Goal: Book appointment/travel/reservation

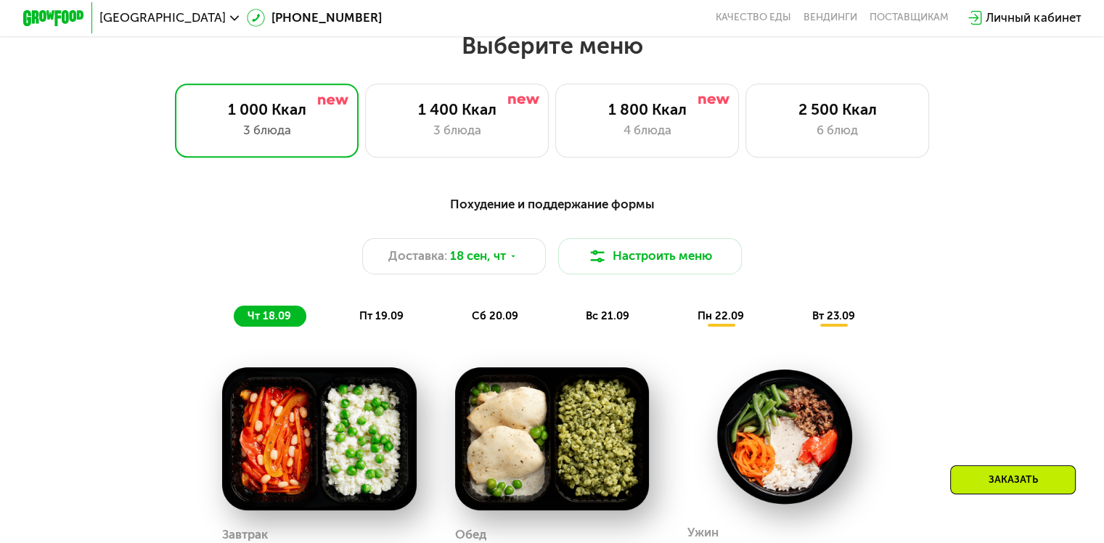
scroll to position [973, 0]
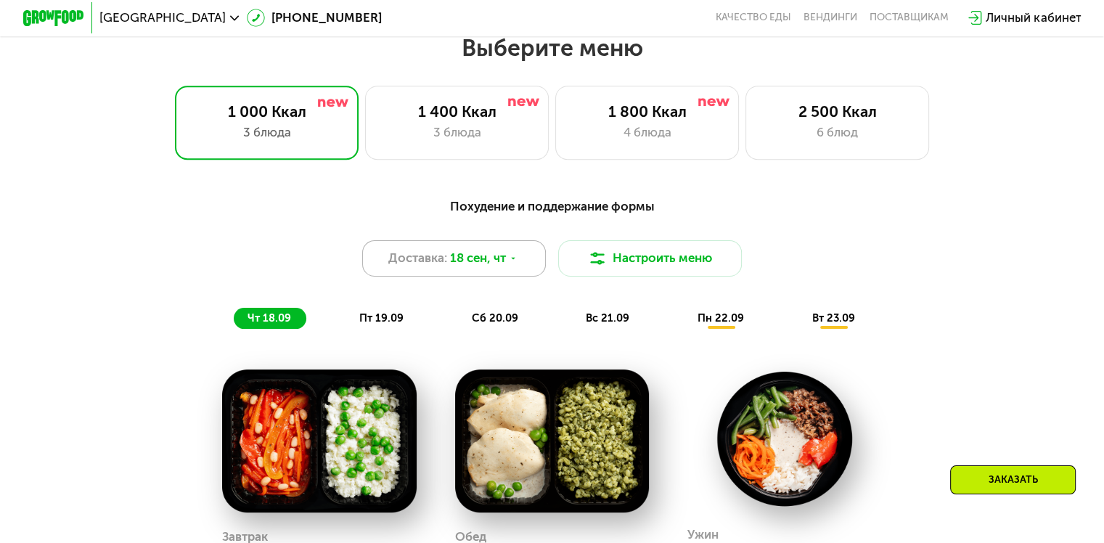
click at [466, 264] on span "18 сен, чт" at bounding box center [478, 258] width 56 height 18
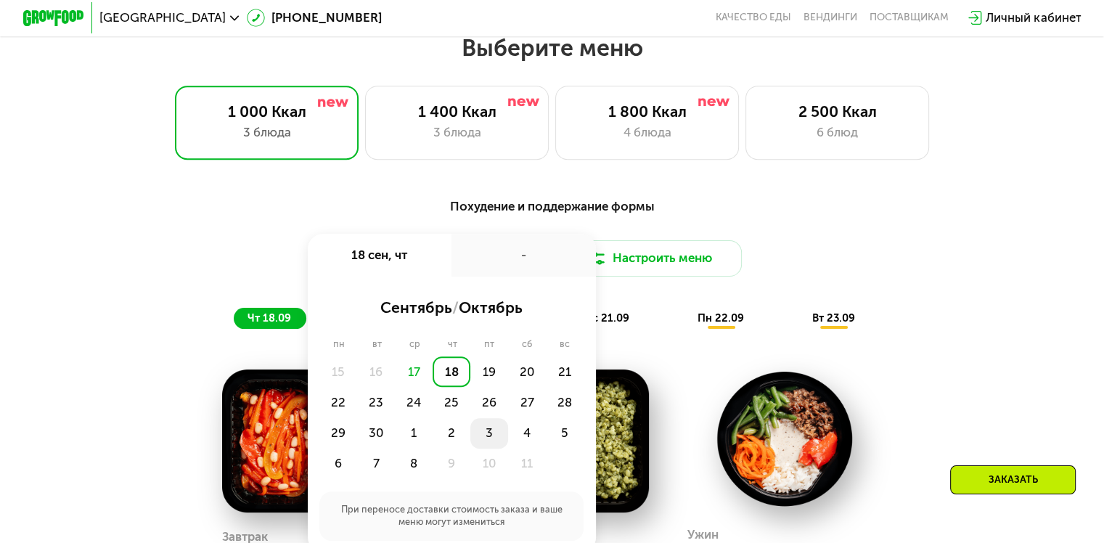
click at [488, 441] on div "3" at bounding box center [489, 433] width 38 height 30
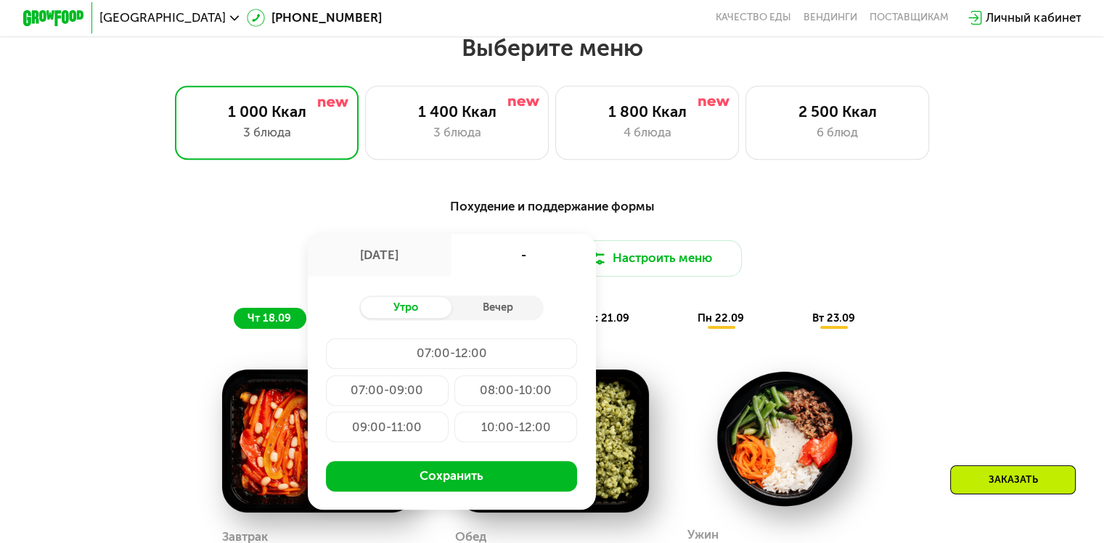
click at [536, 189] on div "Похудение и поддержание формы Доставка: [DATE] [DATE] - Утро Вечер 07:00-12:00 …" at bounding box center [552, 518] width 1104 height 686
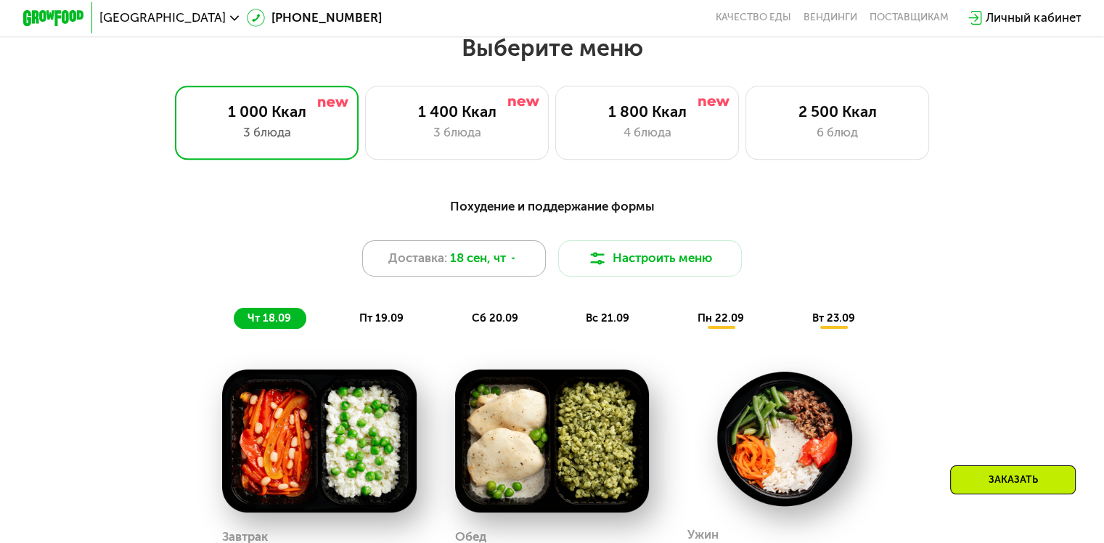
click at [497, 261] on span "18 сен, чт" at bounding box center [478, 258] width 56 height 18
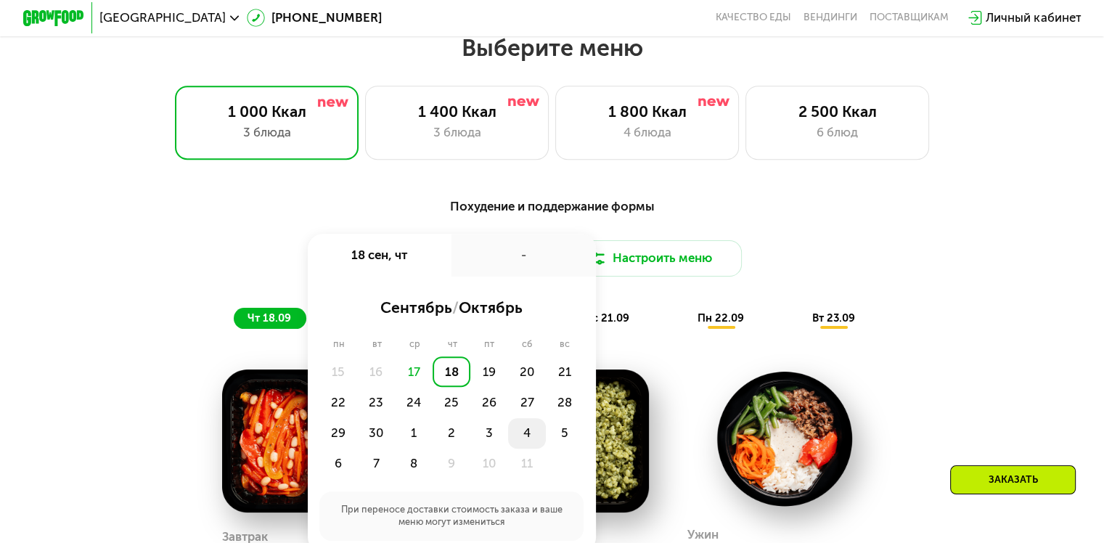
click at [524, 440] on div "4" at bounding box center [527, 433] width 38 height 30
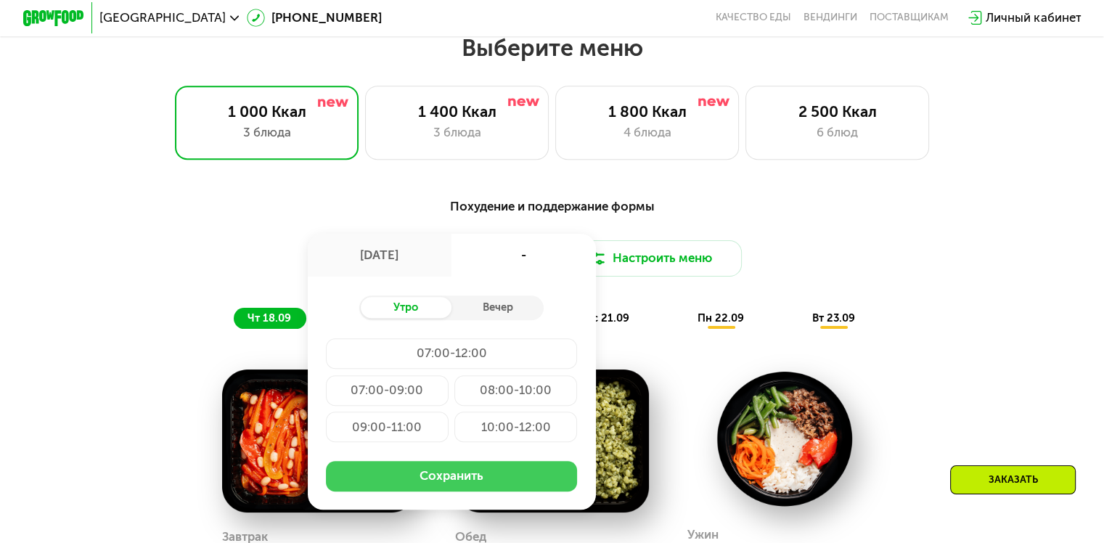
click at [486, 481] on button "Сохранить" at bounding box center [451, 476] width 251 height 30
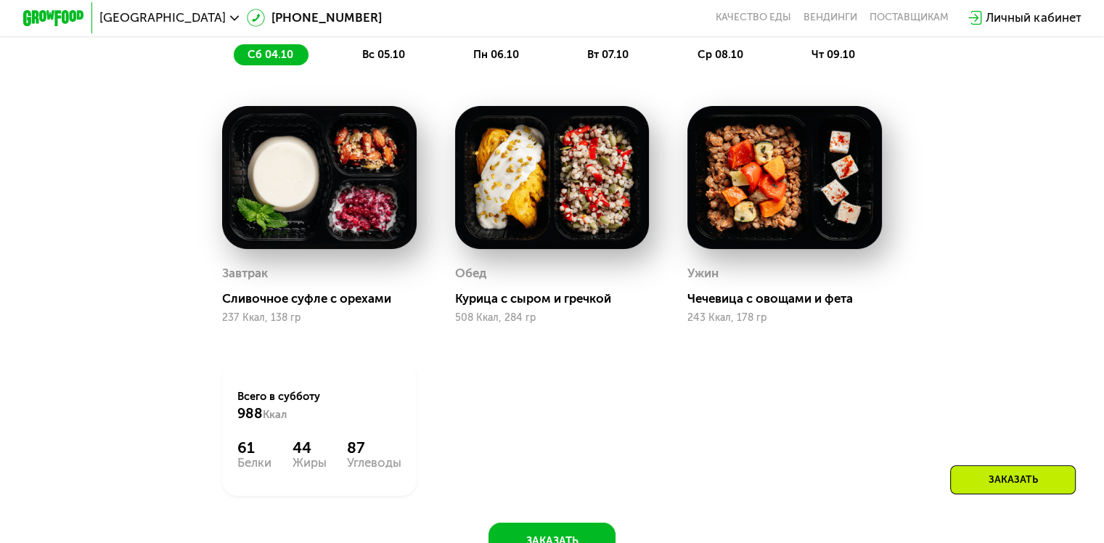
scroll to position [1237, 0]
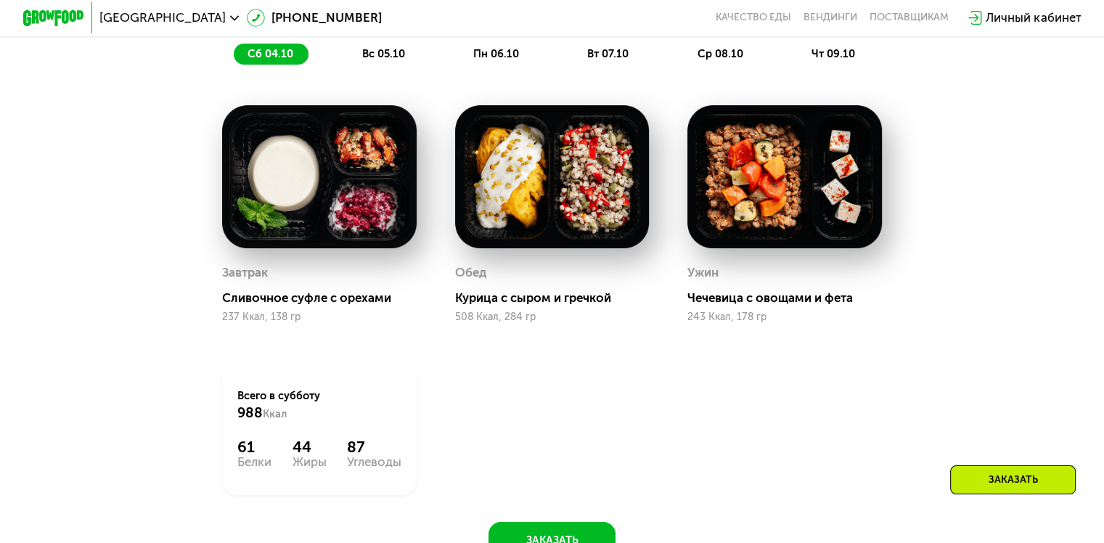
click at [503, 189] on img at bounding box center [552, 176] width 194 height 143
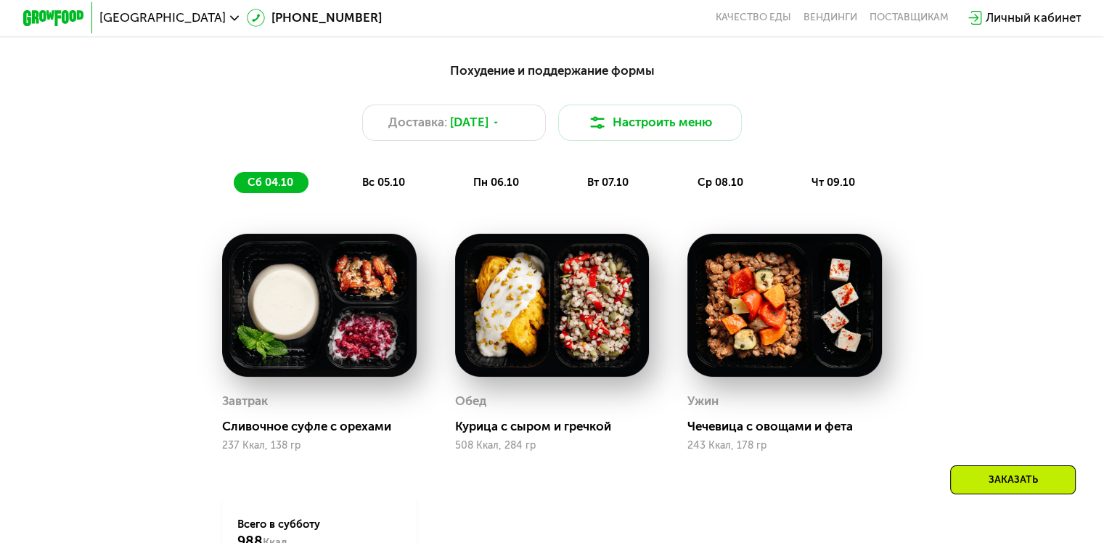
scroll to position [1103, 0]
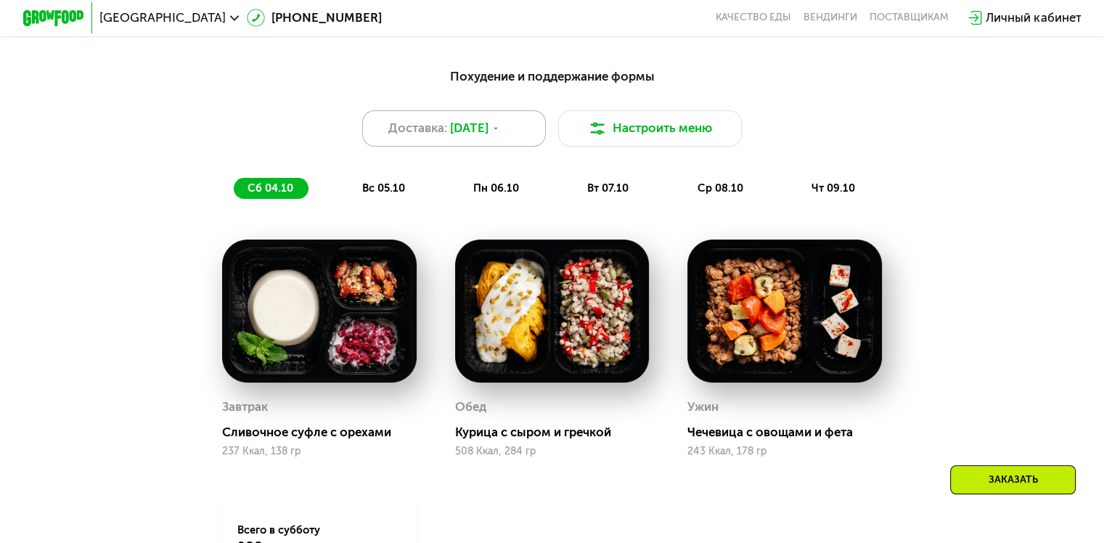
click at [476, 137] on span "[DATE]" at bounding box center [469, 128] width 38 height 18
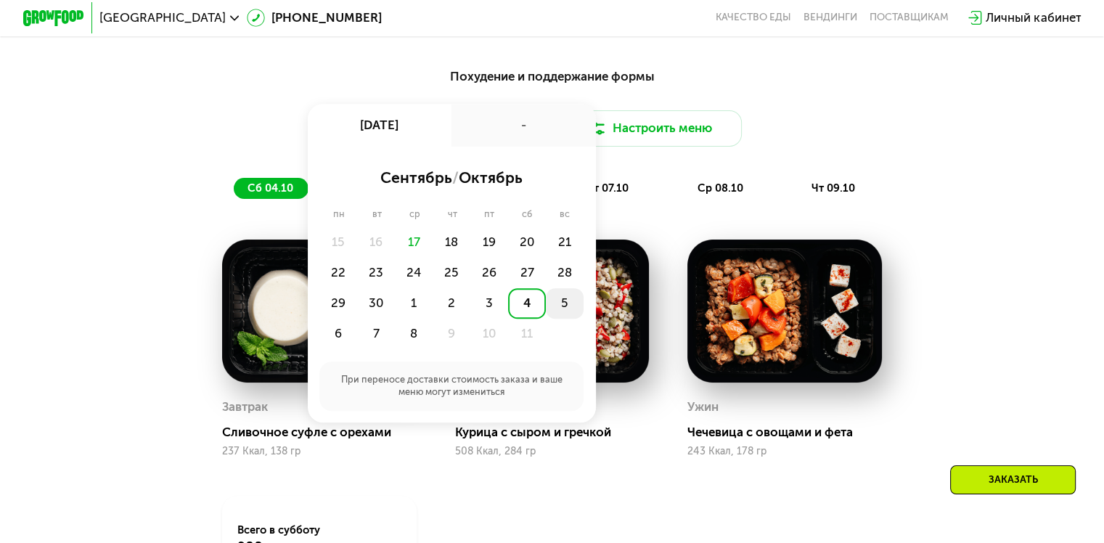
click at [563, 316] on div "5" at bounding box center [565, 303] width 38 height 30
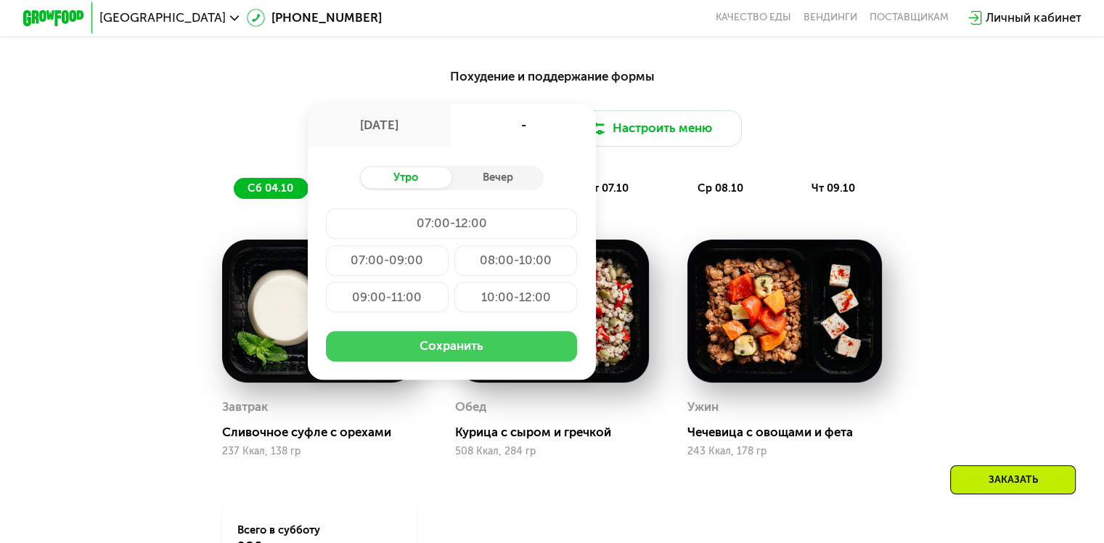
click at [491, 361] on button "Сохранить" at bounding box center [451, 346] width 251 height 30
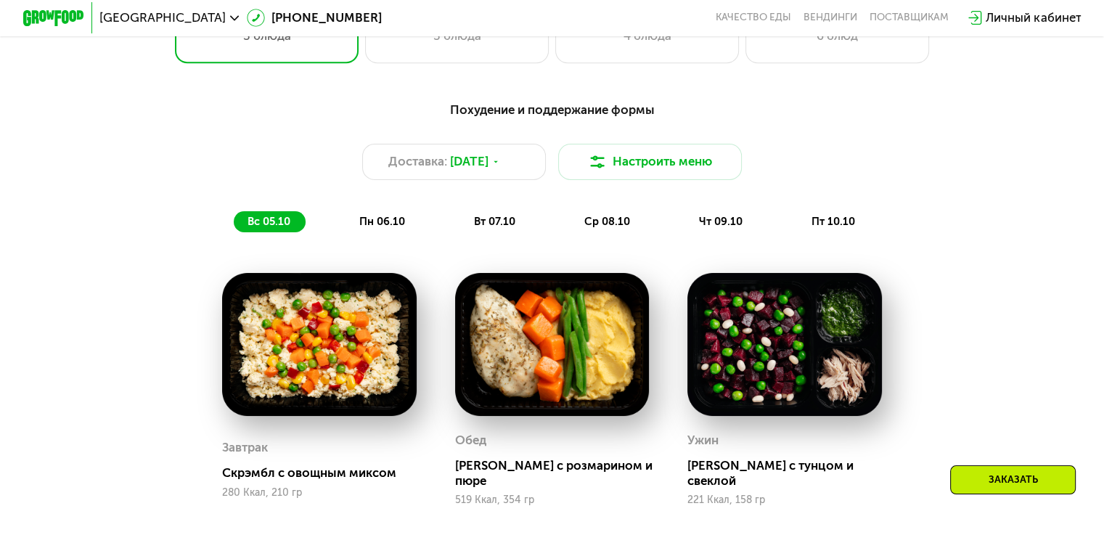
scroll to position [1066, 0]
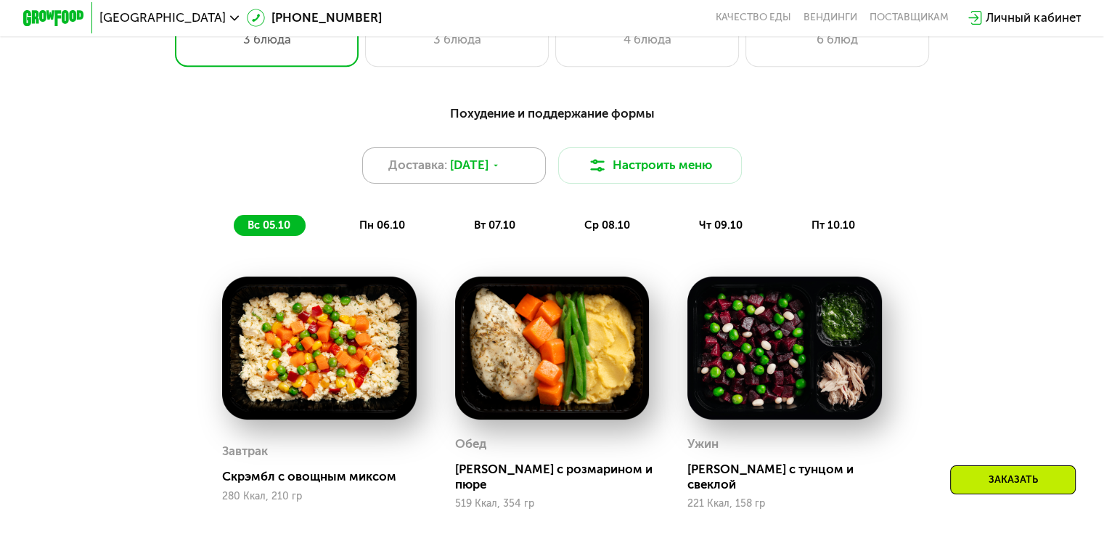
click at [488, 168] on span "[DATE]" at bounding box center [469, 165] width 38 height 18
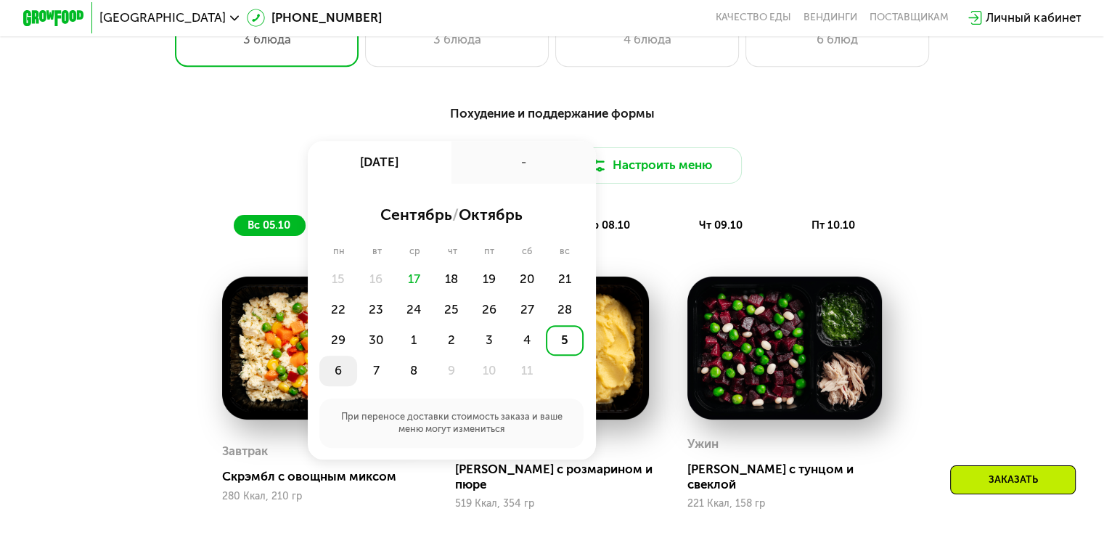
click at [341, 374] on div "6" at bounding box center [338, 371] width 38 height 30
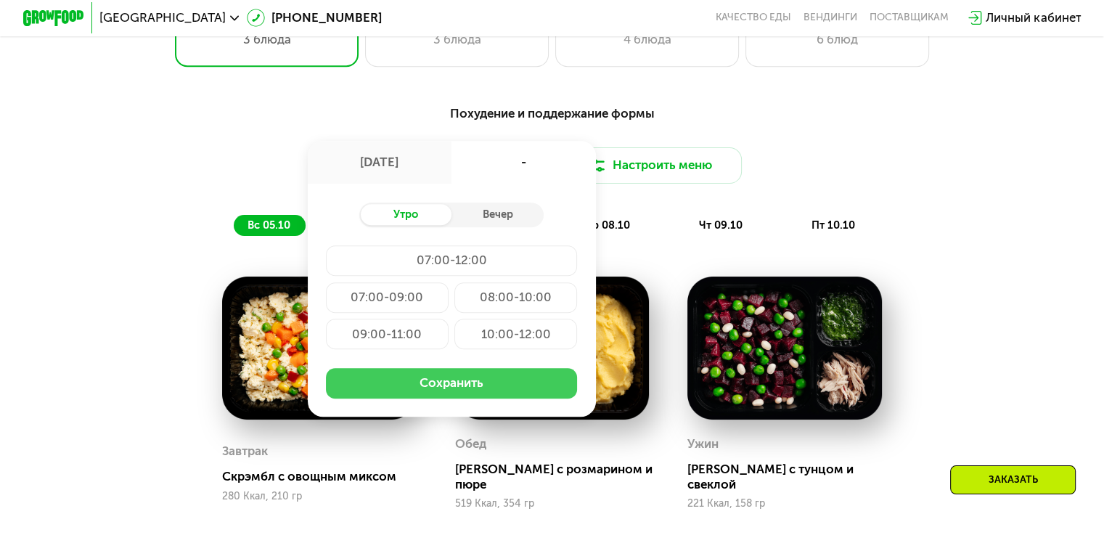
click at [400, 390] on button "Сохранить" at bounding box center [451, 383] width 251 height 30
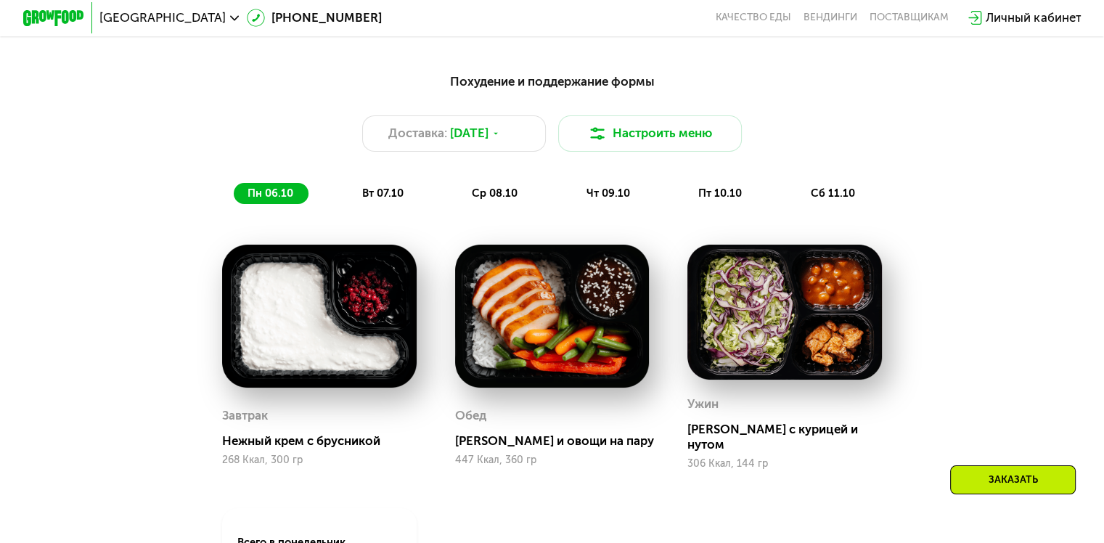
scroll to position [1069, 0]
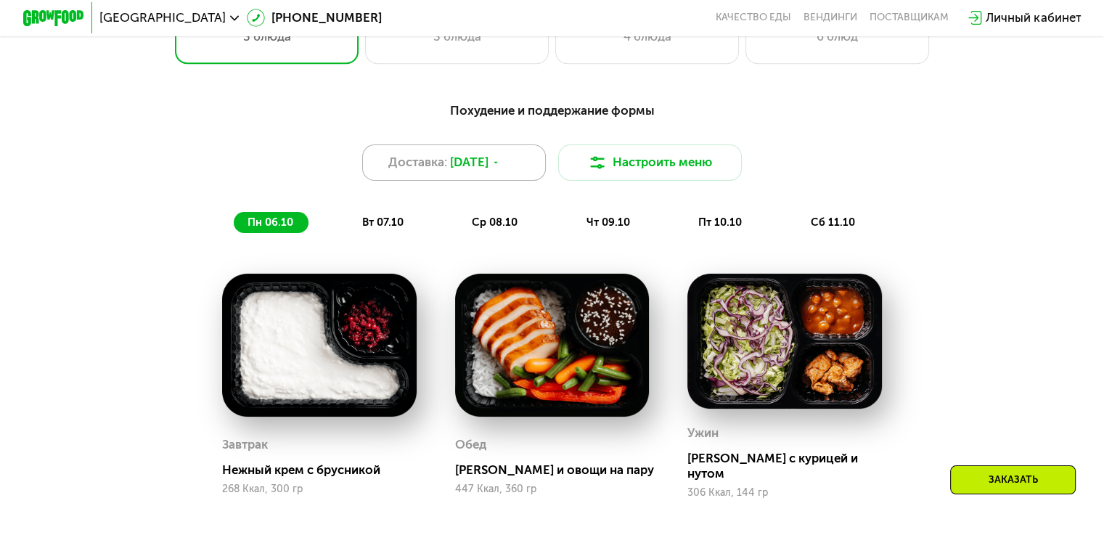
click at [446, 156] on div "Доставка: [DATE]" at bounding box center [454, 162] width 184 height 37
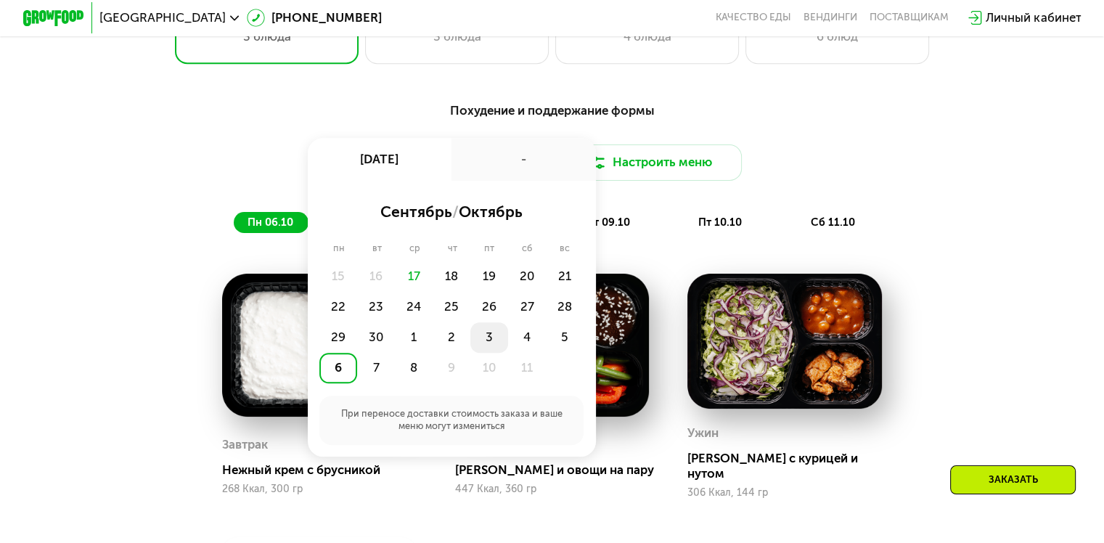
click at [488, 344] on div "3" at bounding box center [489, 337] width 38 height 30
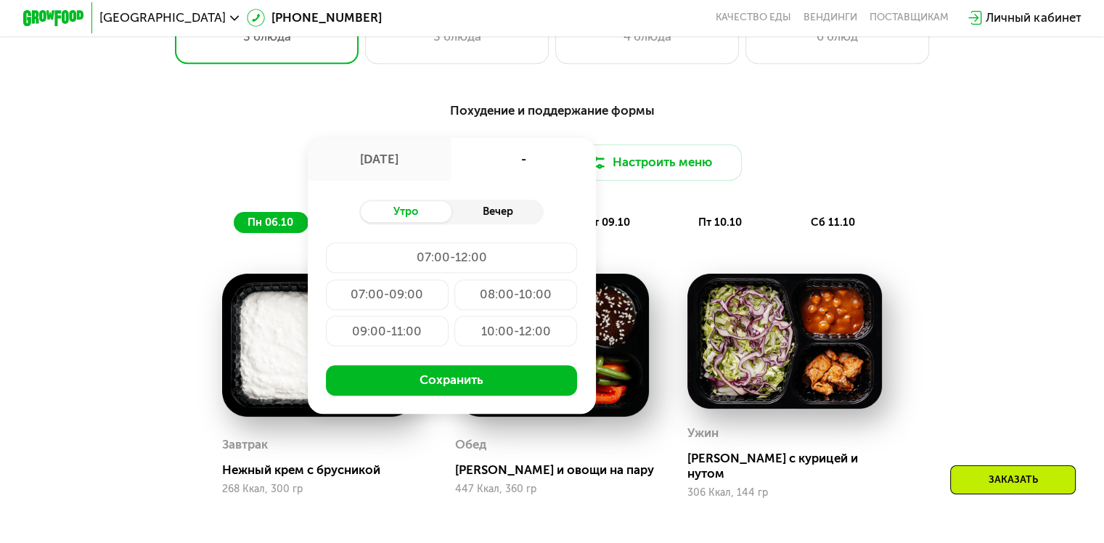
click at [510, 212] on div "Вечер" at bounding box center [497, 212] width 92 height 22
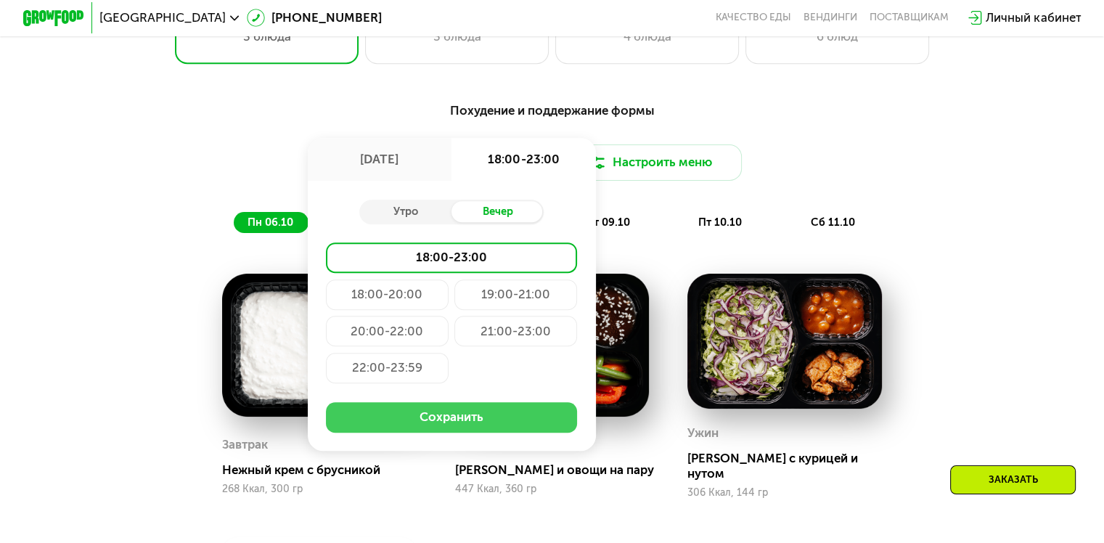
click at [447, 432] on button "Сохранить" at bounding box center [451, 417] width 251 height 30
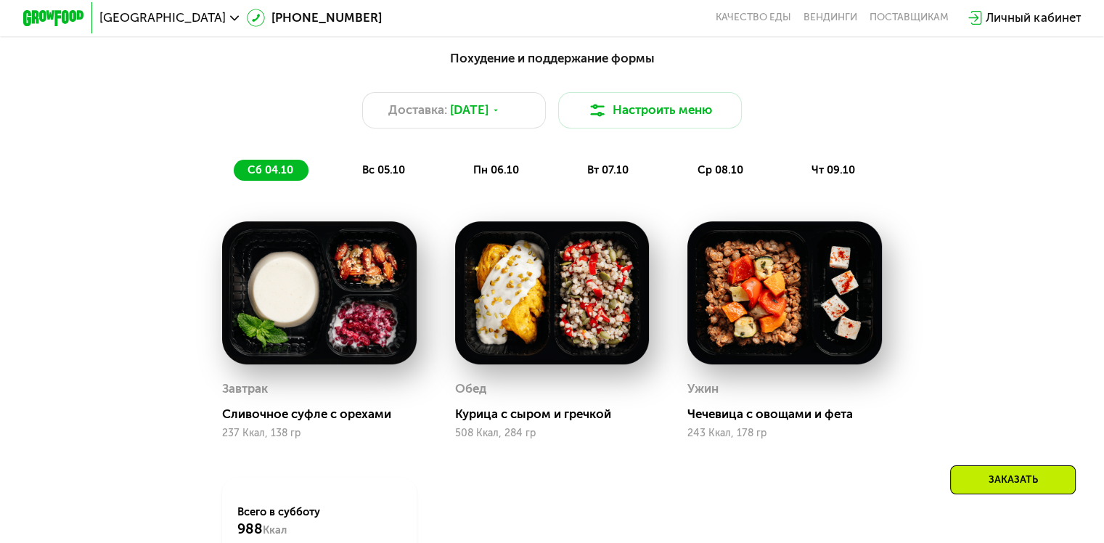
scroll to position [1089, 0]
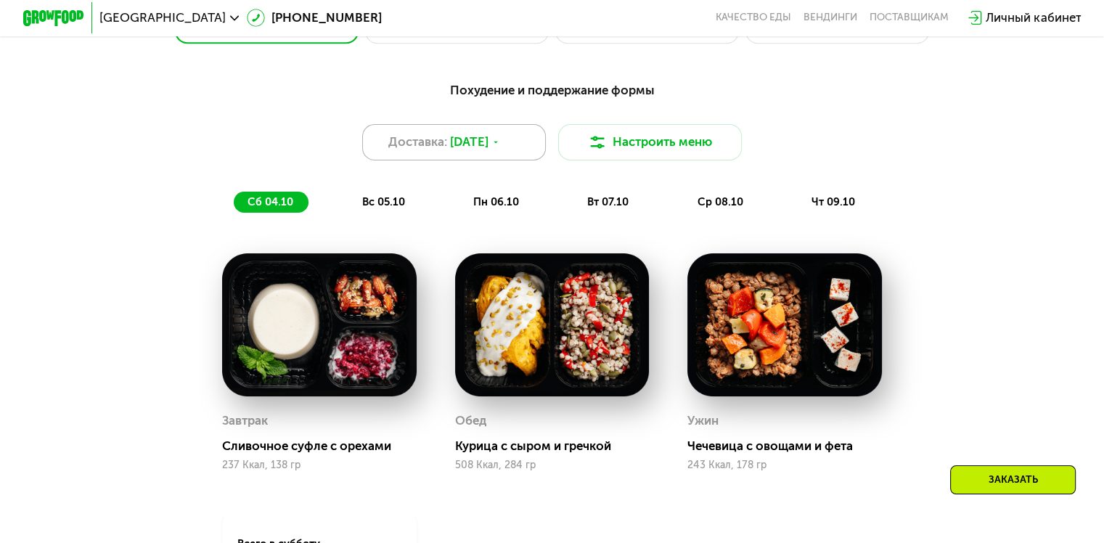
click at [501, 145] on icon at bounding box center [495, 142] width 9 height 9
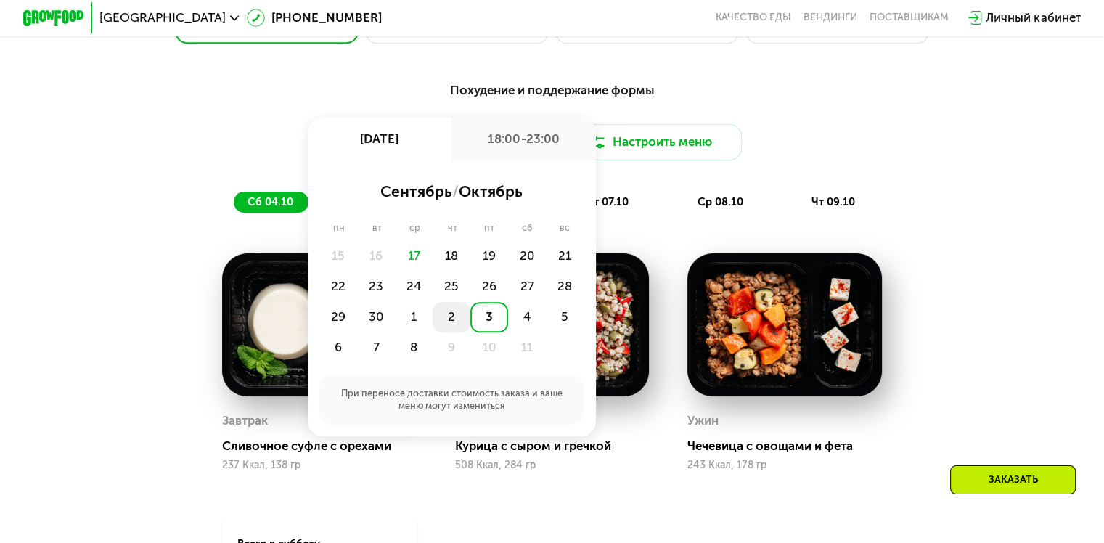
click at [456, 317] on div "2" at bounding box center [451, 317] width 38 height 30
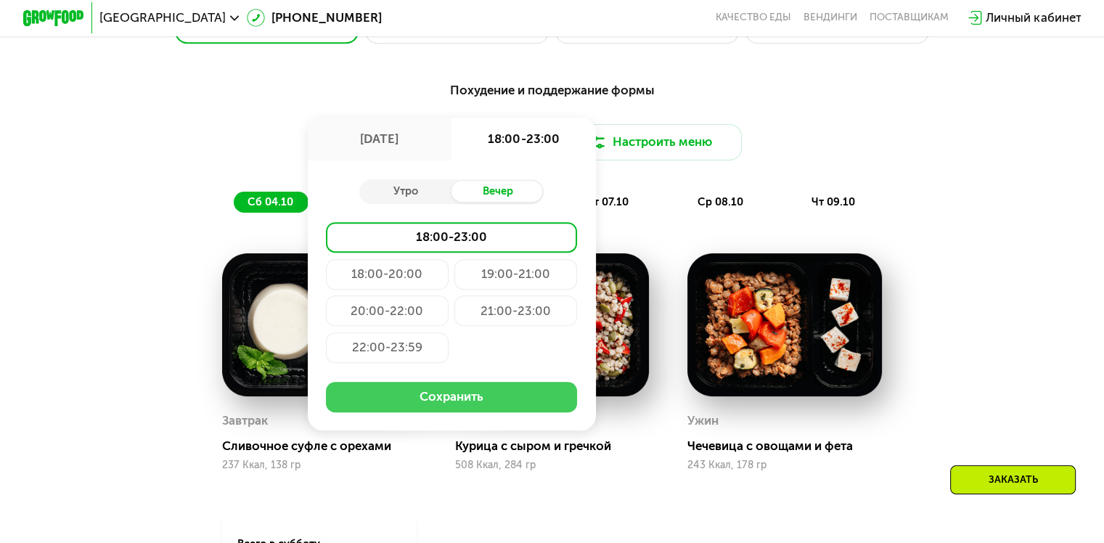
click at [442, 412] on button "Сохранить" at bounding box center [451, 397] width 251 height 30
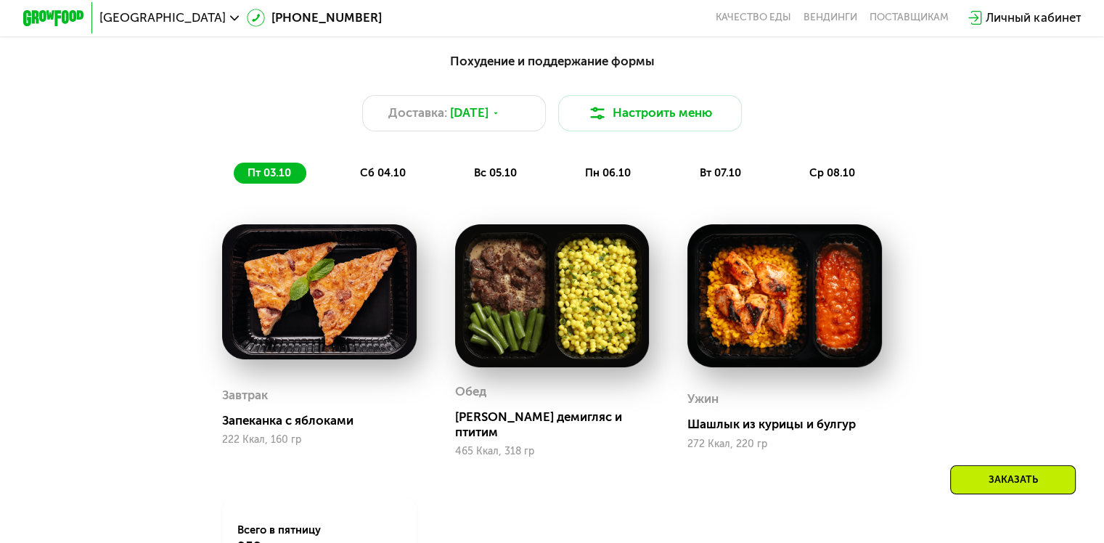
scroll to position [1107, 0]
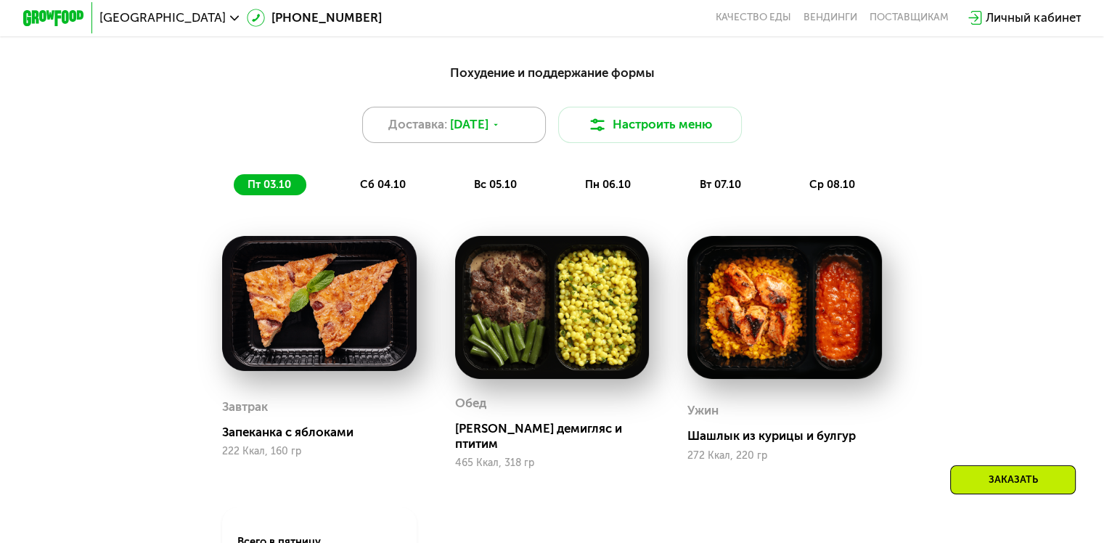
click at [475, 128] on span "[DATE]" at bounding box center [469, 124] width 38 height 18
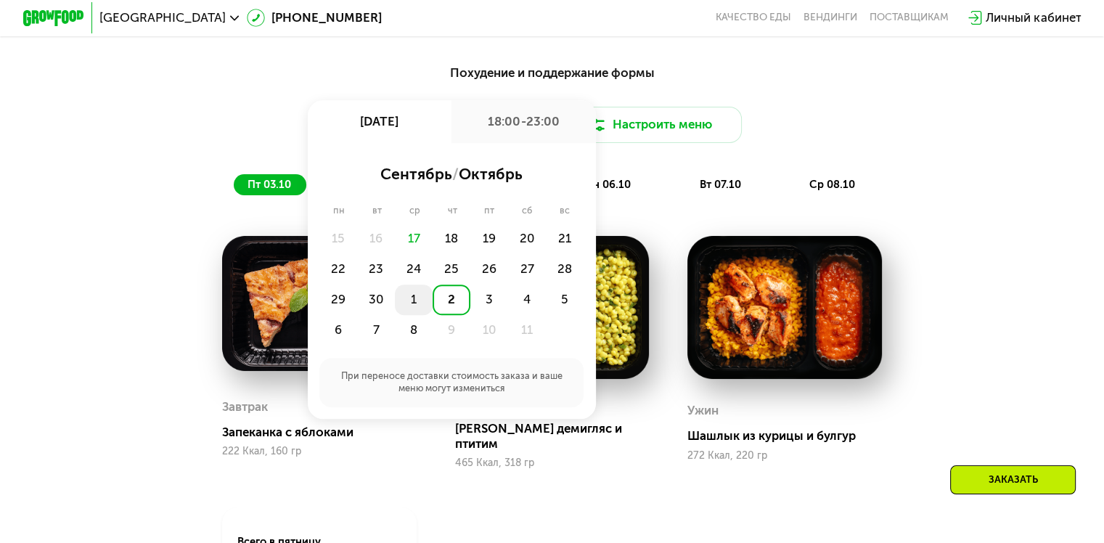
click at [411, 308] on div "1" at bounding box center [414, 299] width 38 height 30
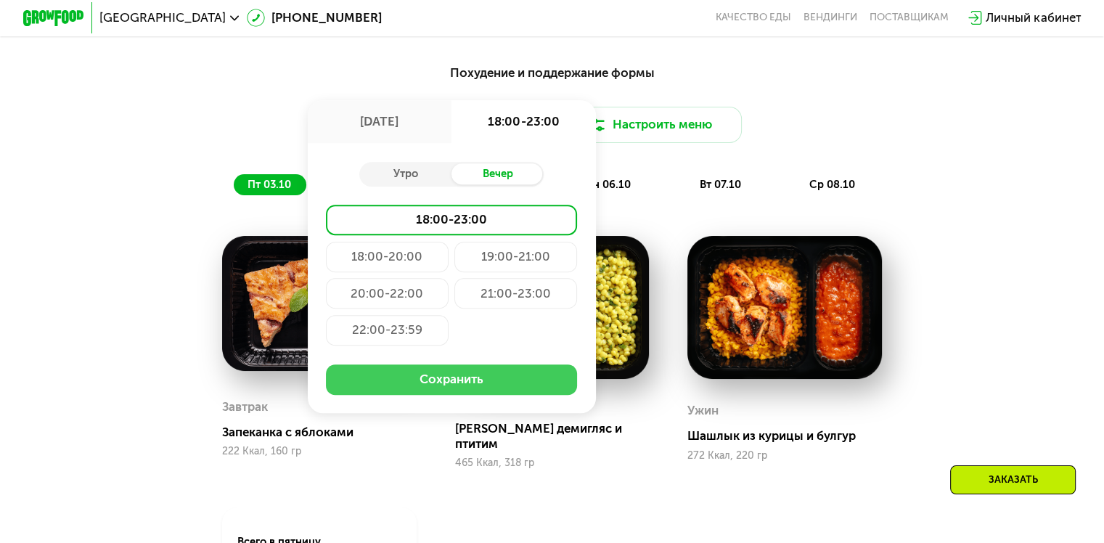
click at [427, 379] on button "Сохранить" at bounding box center [451, 379] width 251 height 30
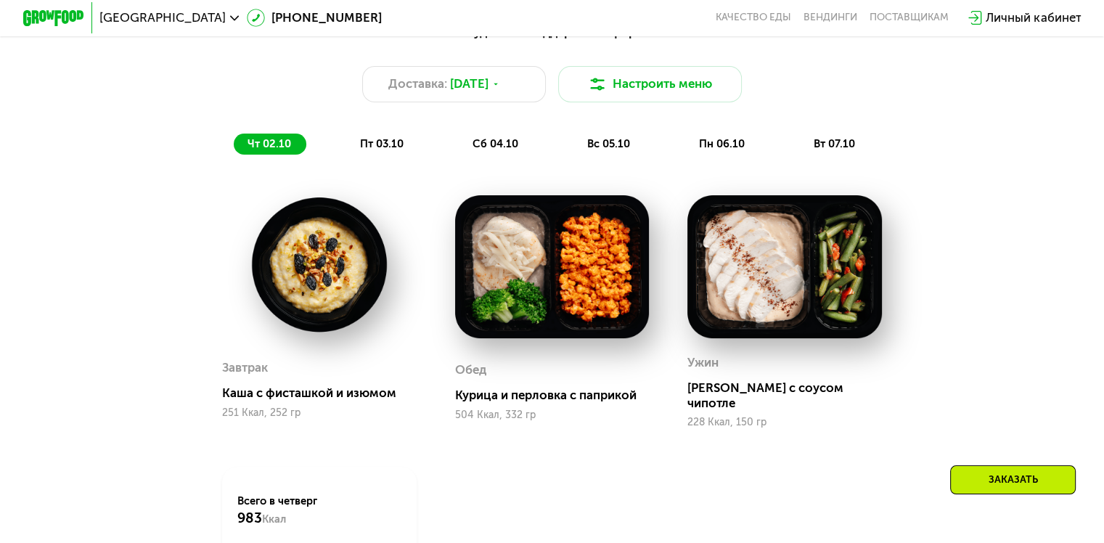
scroll to position [1145, 0]
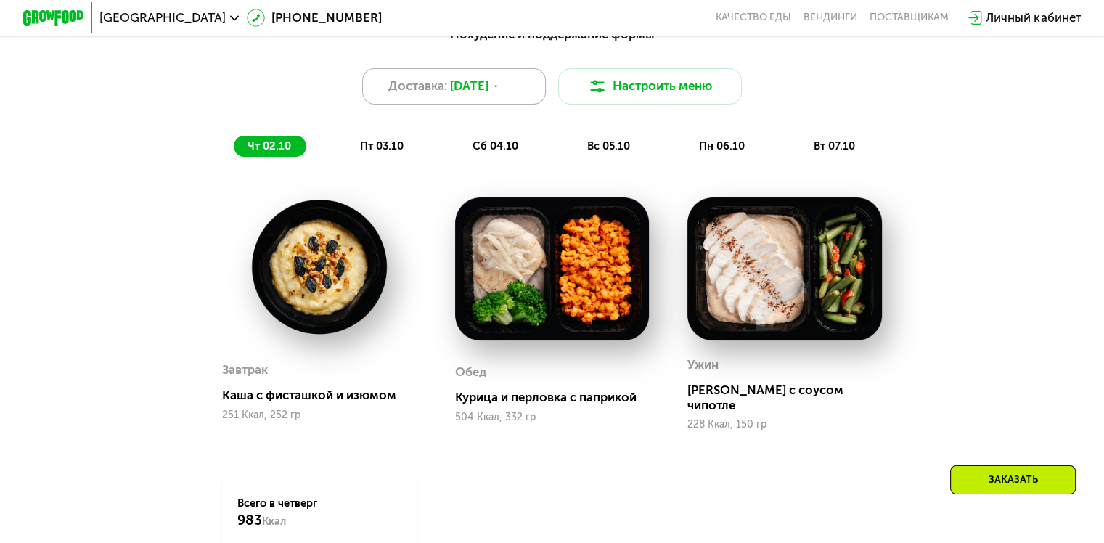
click at [482, 83] on div "Доставка: [DATE]" at bounding box center [454, 86] width 184 height 37
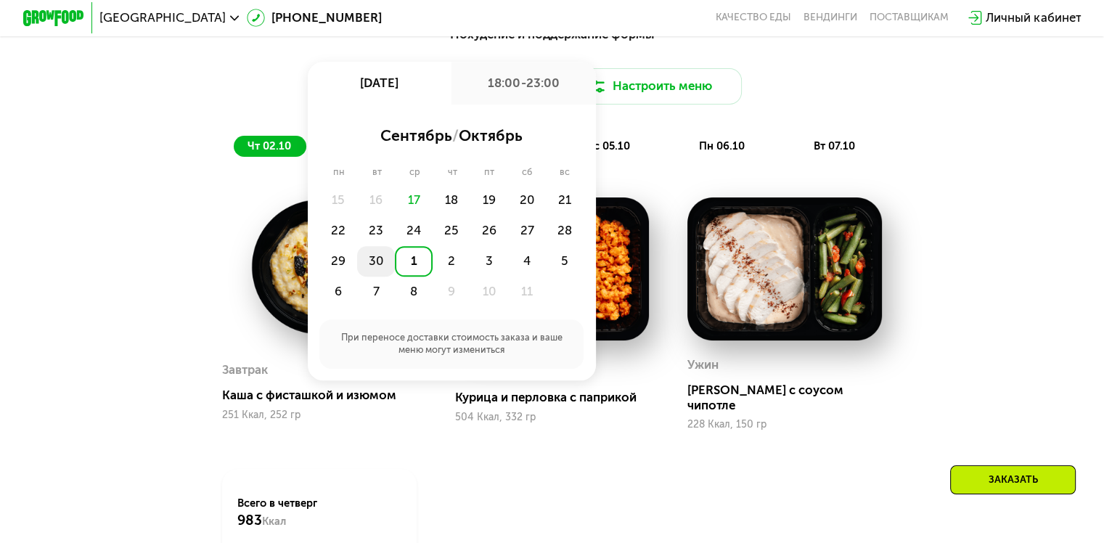
click at [381, 267] on div "30" at bounding box center [376, 261] width 38 height 30
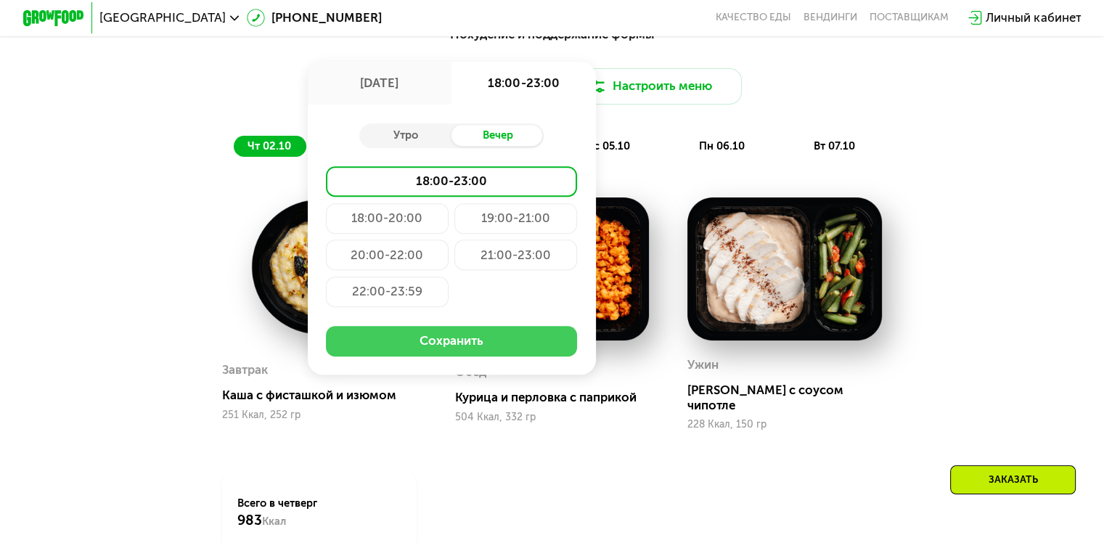
click at [414, 341] on button "Сохранить" at bounding box center [451, 341] width 251 height 30
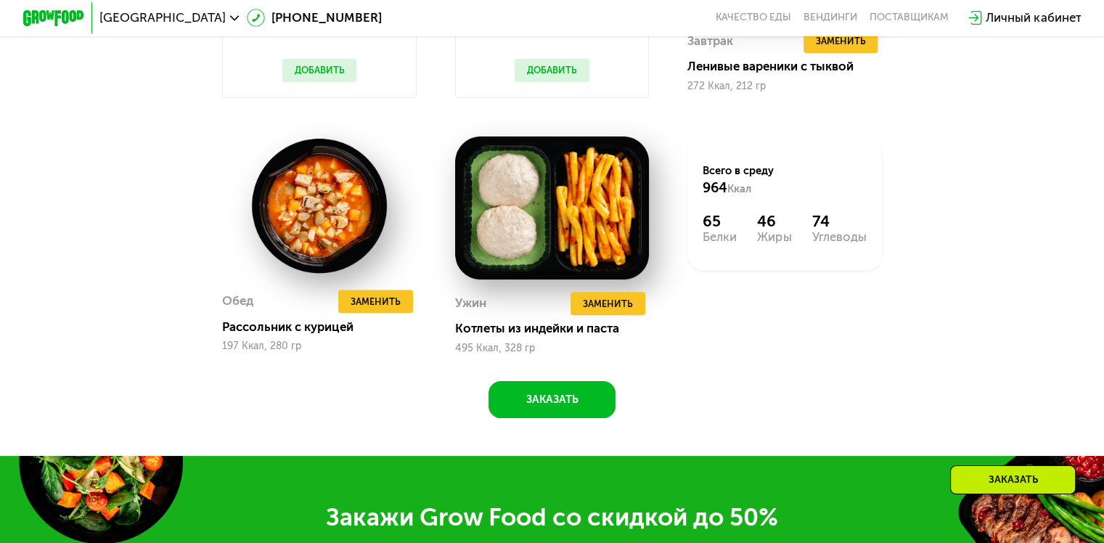
scroll to position [1486, 0]
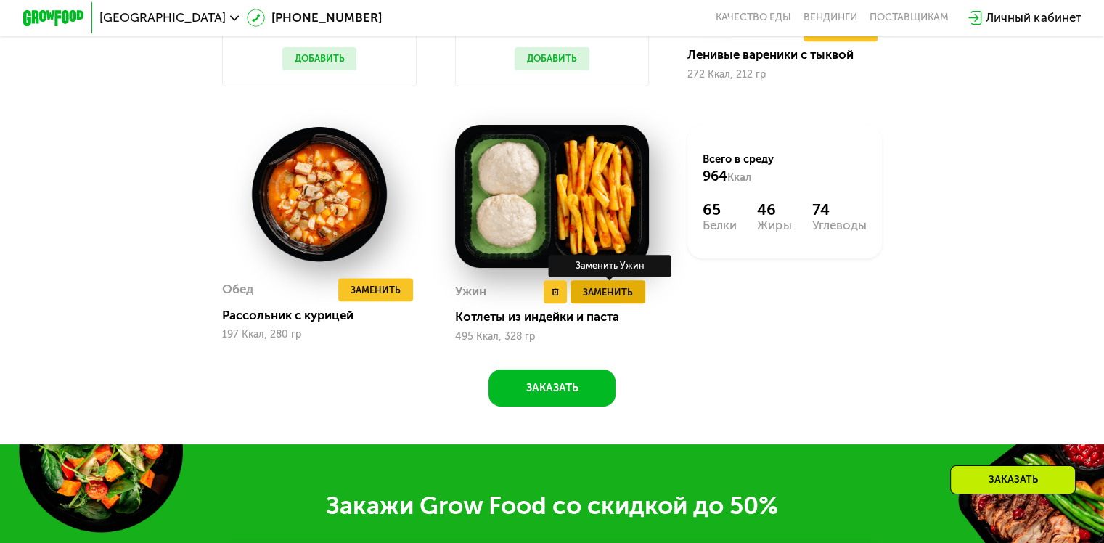
click at [589, 300] on span "Заменить" at bounding box center [608, 291] width 50 height 15
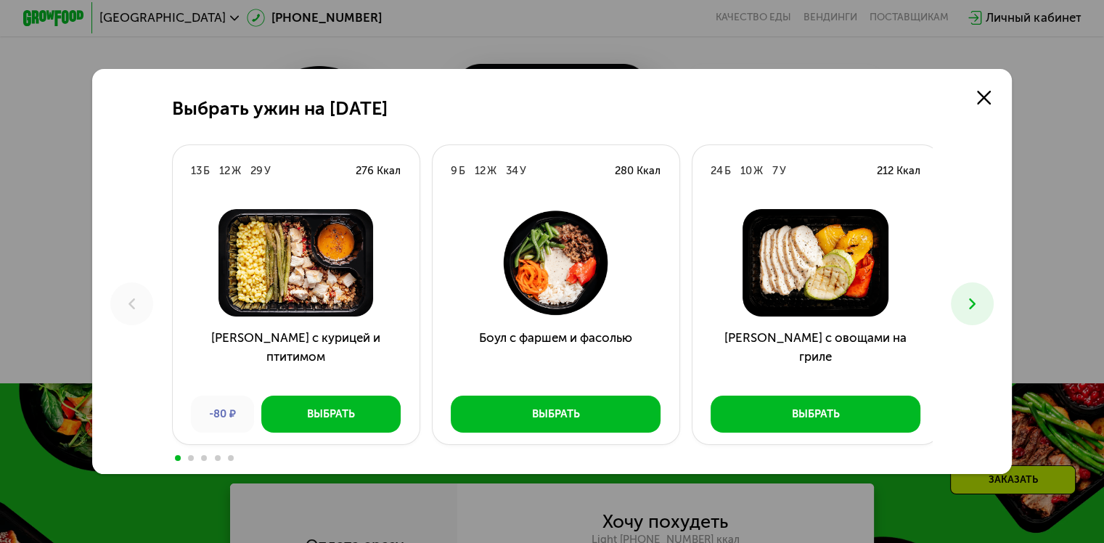
scroll to position [1551, 0]
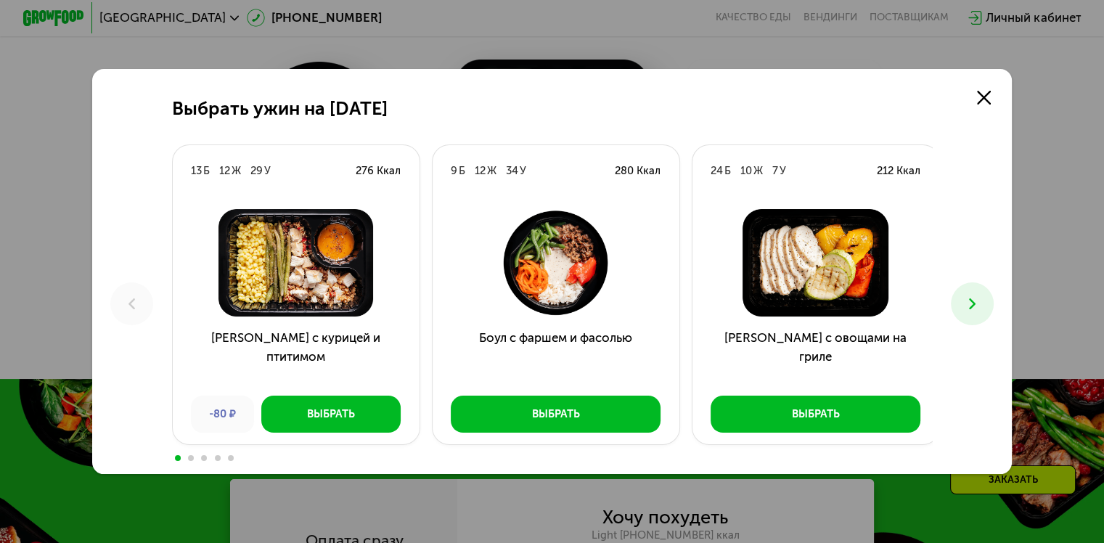
click at [968, 305] on icon at bounding box center [972, 304] width 18 height 18
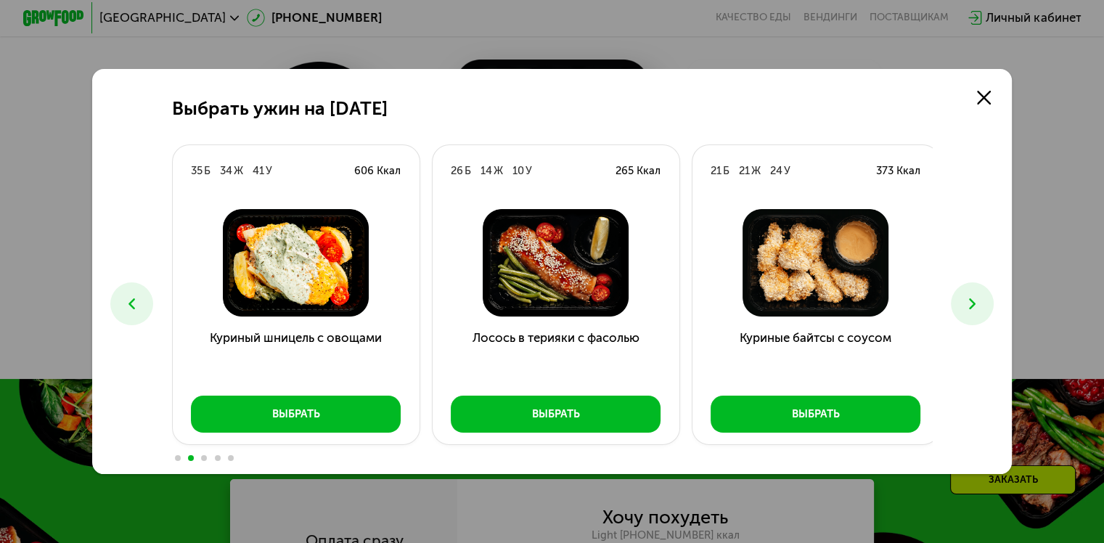
click at [974, 305] on icon at bounding box center [972, 304] width 18 height 18
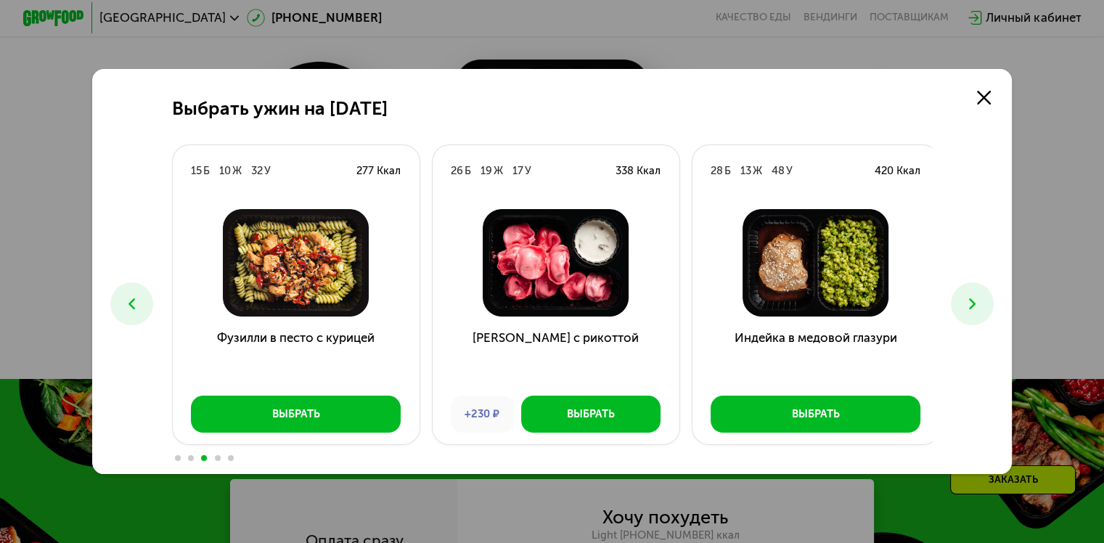
click at [974, 305] on icon at bounding box center [972, 304] width 18 height 18
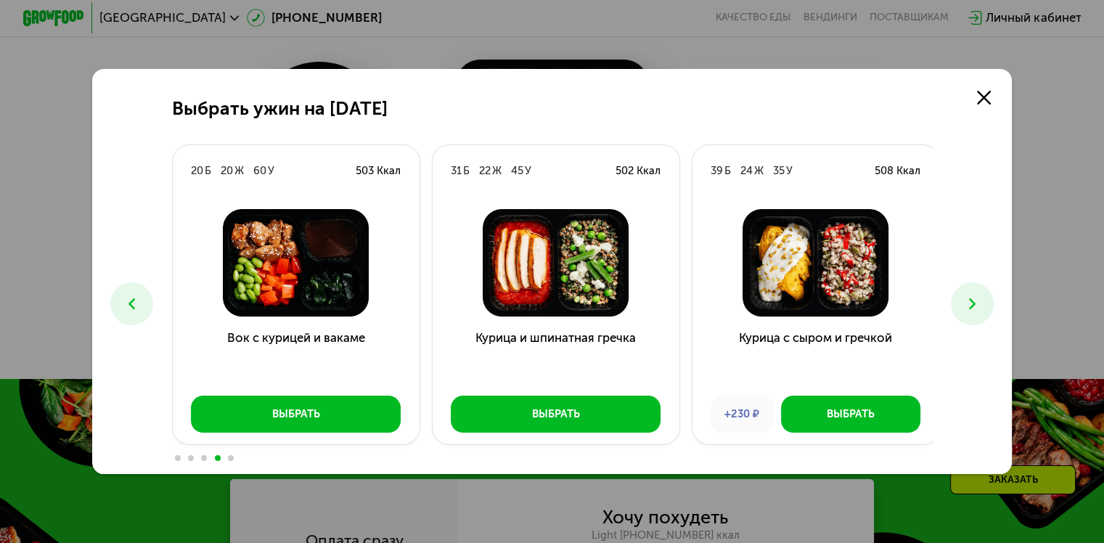
click at [974, 305] on icon at bounding box center [972, 304] width 18 height 18
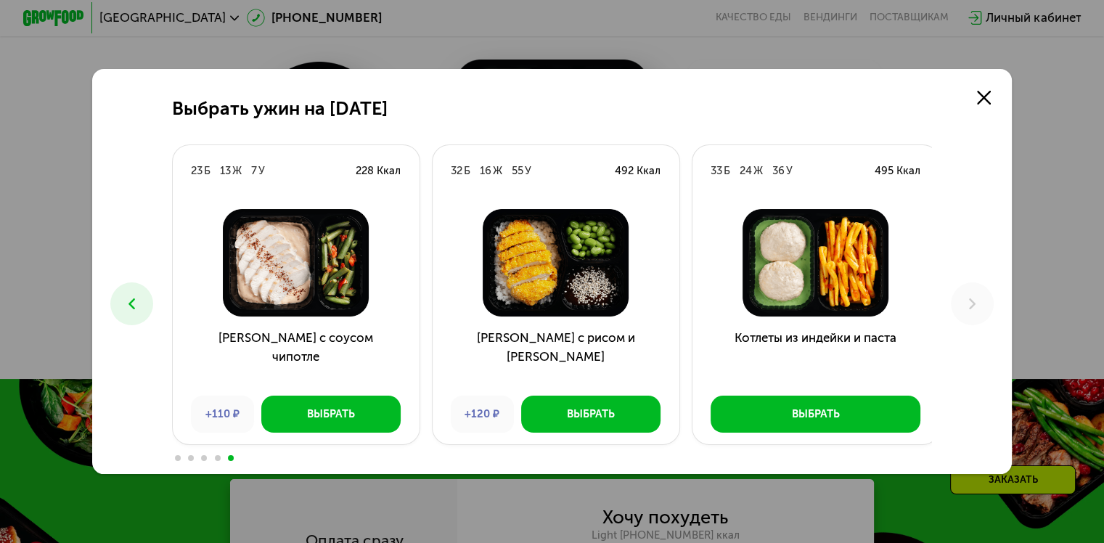
click at [123, 299] on icon at bounding box center [132, 304] width 18 height 18
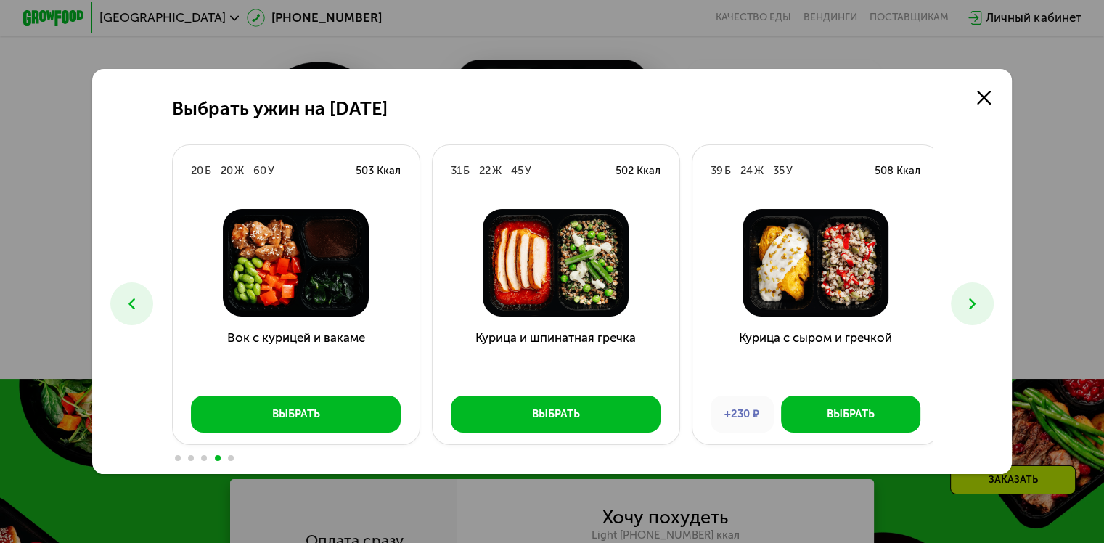
click at [981, 308] on icon at bounding box center [972, 304] width 18 height 18
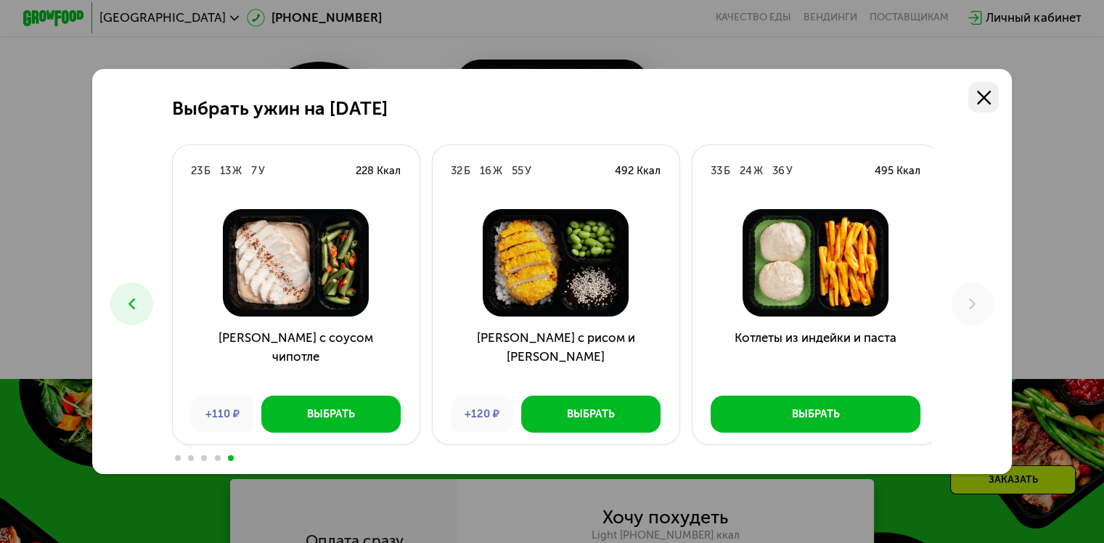
click at [986, 97] on use at bounding box center [984, 98] width 14 height 14
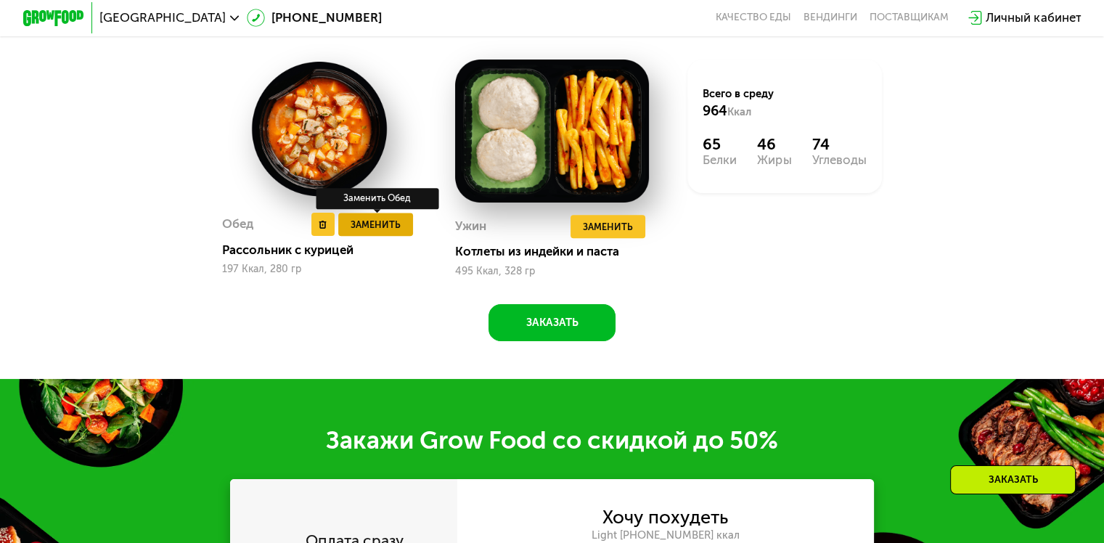
click at [402, 235] on button "Заменить" at bounding box center [375, 224] width 75 height 23
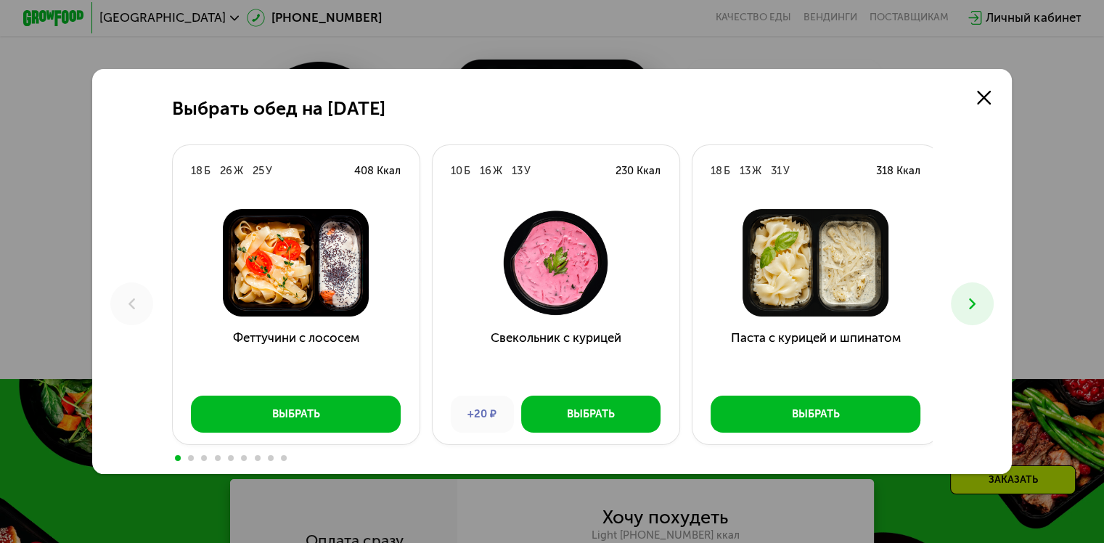
click at [972, 303] on icon at bounding box center [972, 304] width 18 height 18
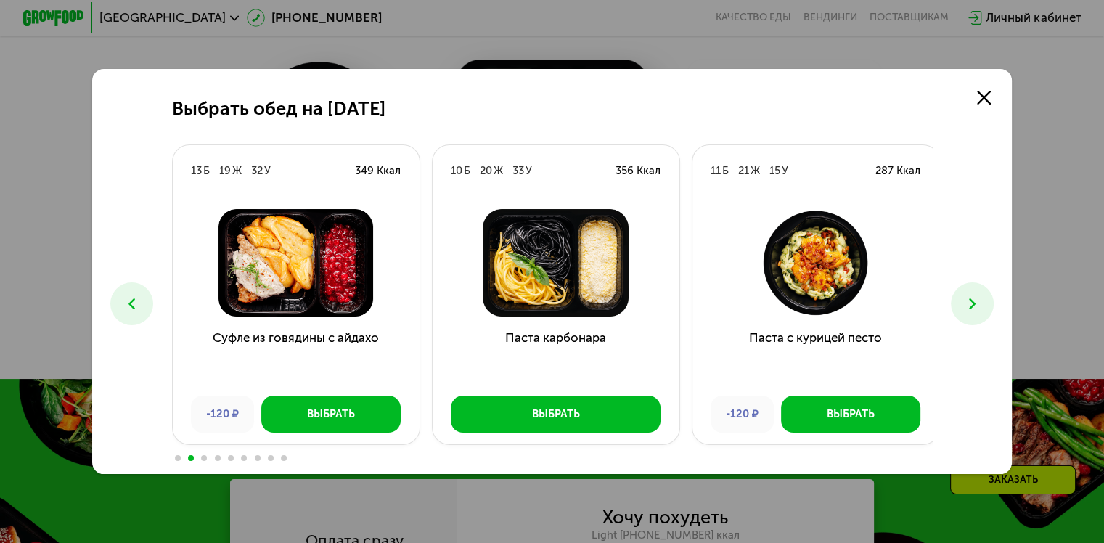
click at [972, 303] on icon at bounding box center [972, 304] width 18 height 18
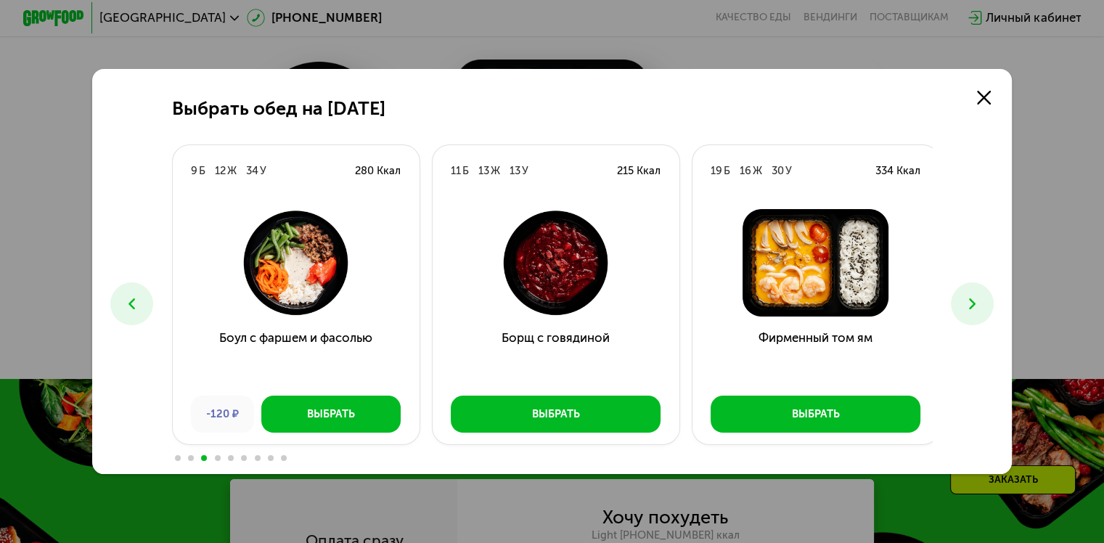
click at [972, 303] on icon at bounding box center [972, 304] width 18 height 18
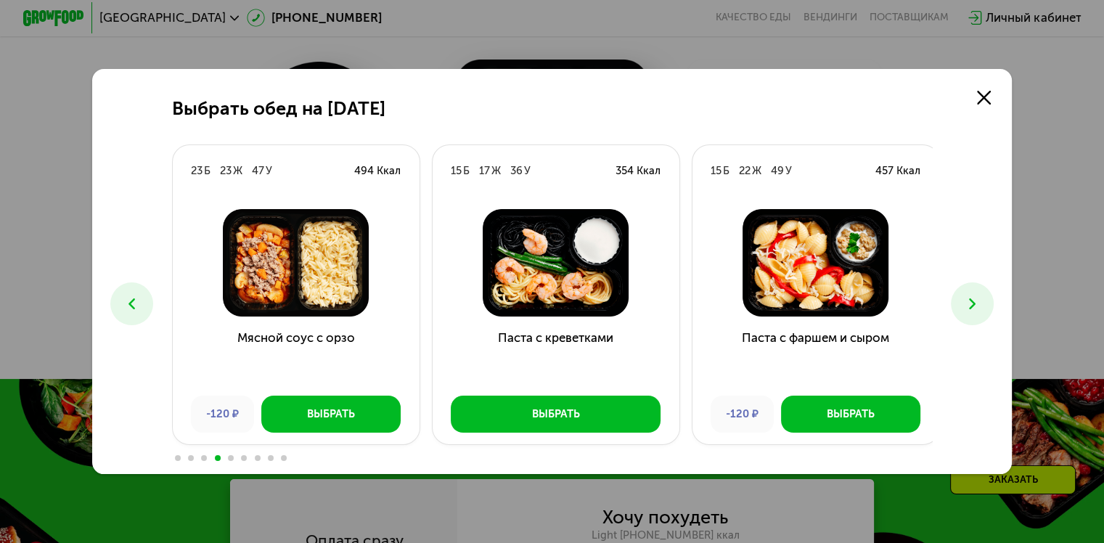
click at [972, 303] on icon at bounding box center [972, 304] width 18 height 18
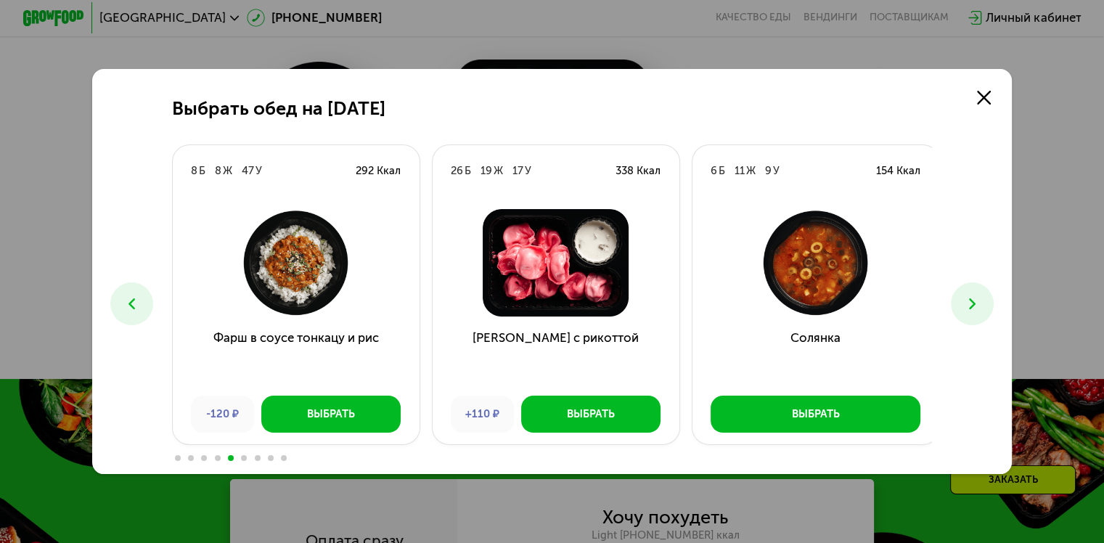
click at [972, 303] on icon at bounding box center [972, 304] width 18 height 18
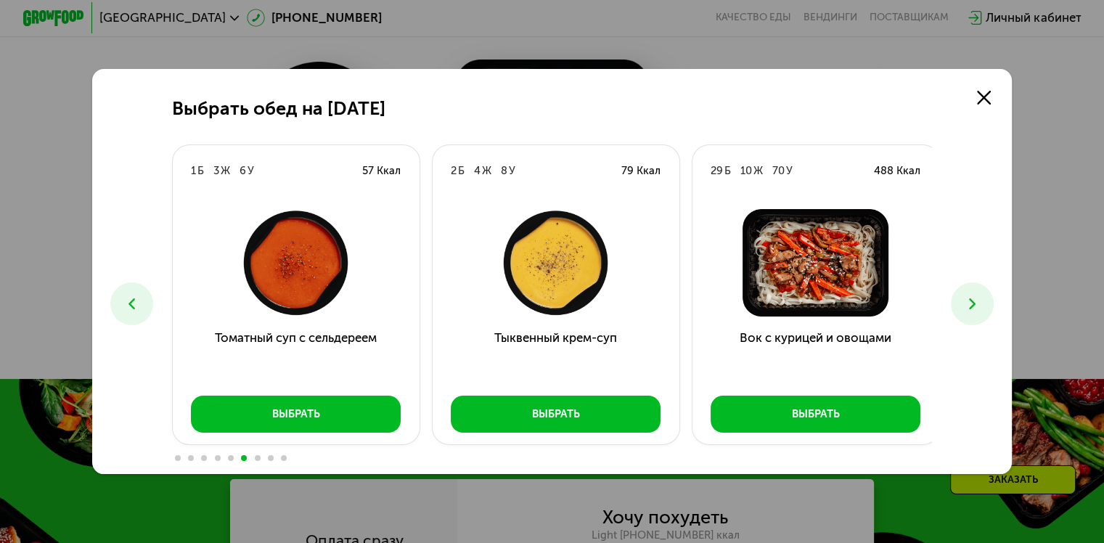
click at [972, 303] on icon at bounding box center [972, 304] width 18 height 18
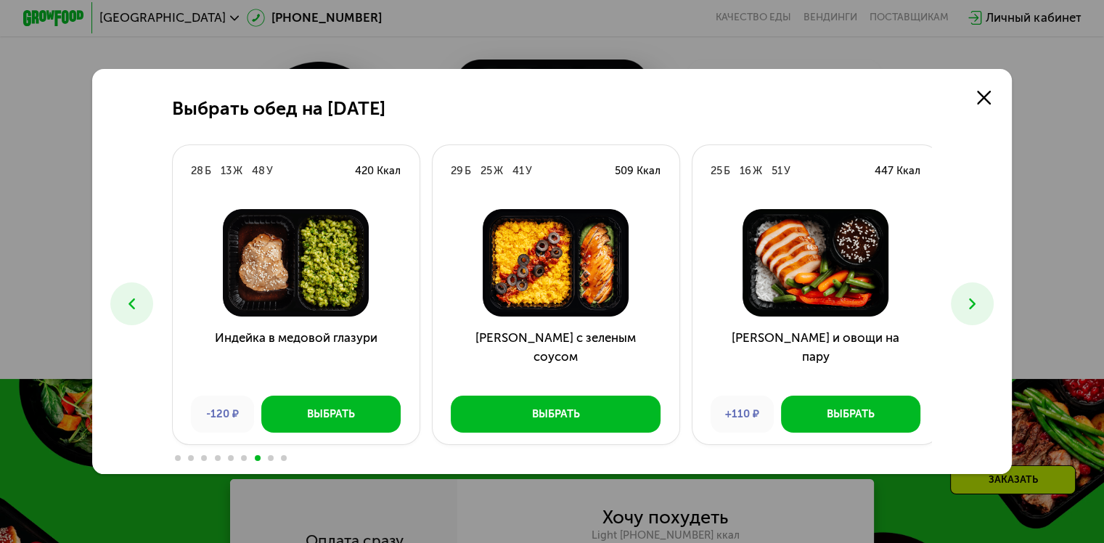
click at [972, 303] on icon at bounding box center [972, 304] width 18 height 18
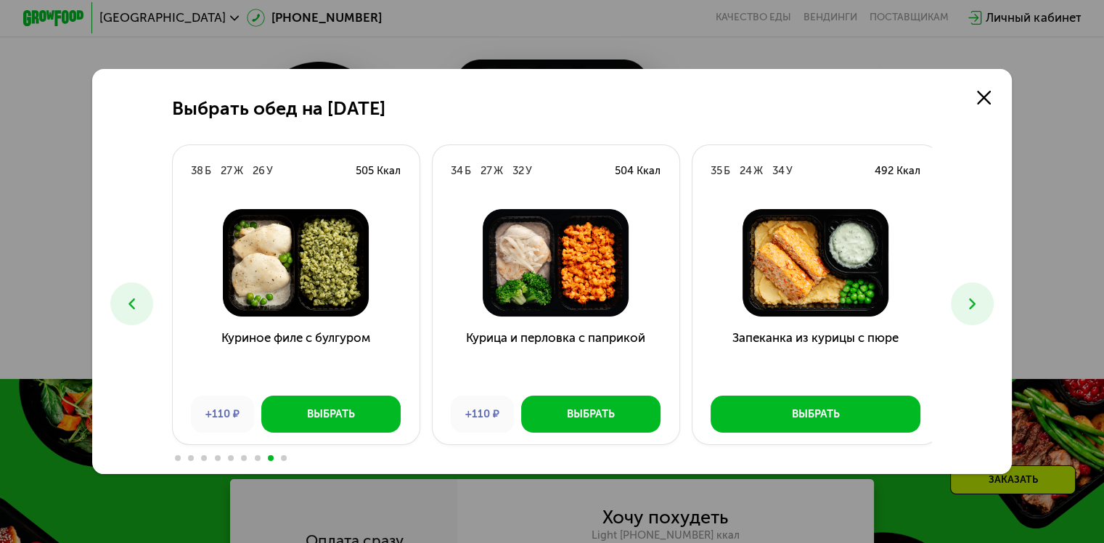
click at [972, 303] on icon at bounding box center [972, 304] width 18 height 18
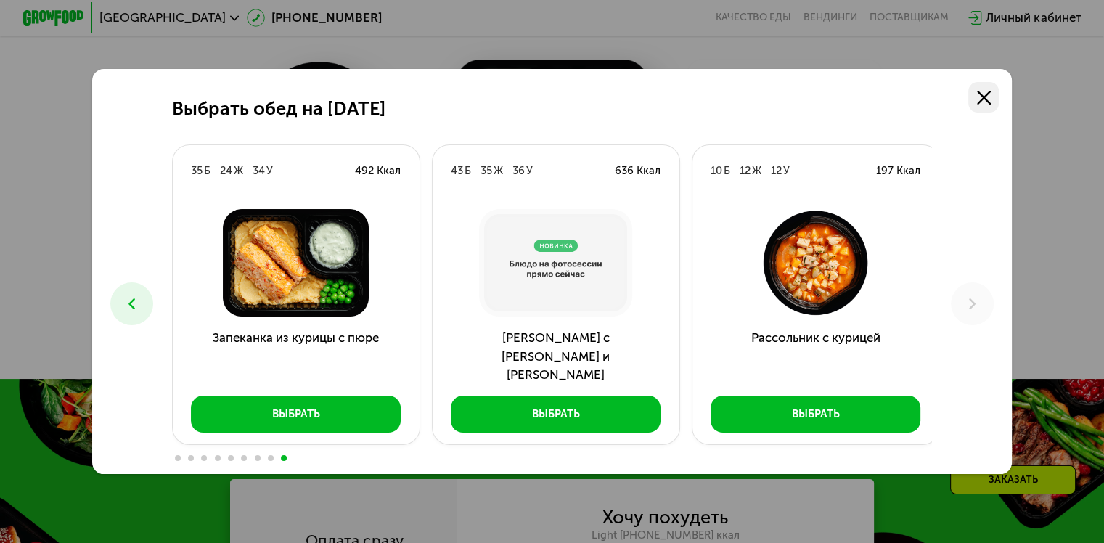
click at [981, 99] on icon at bounding box center [984, 98] width 14 height 14
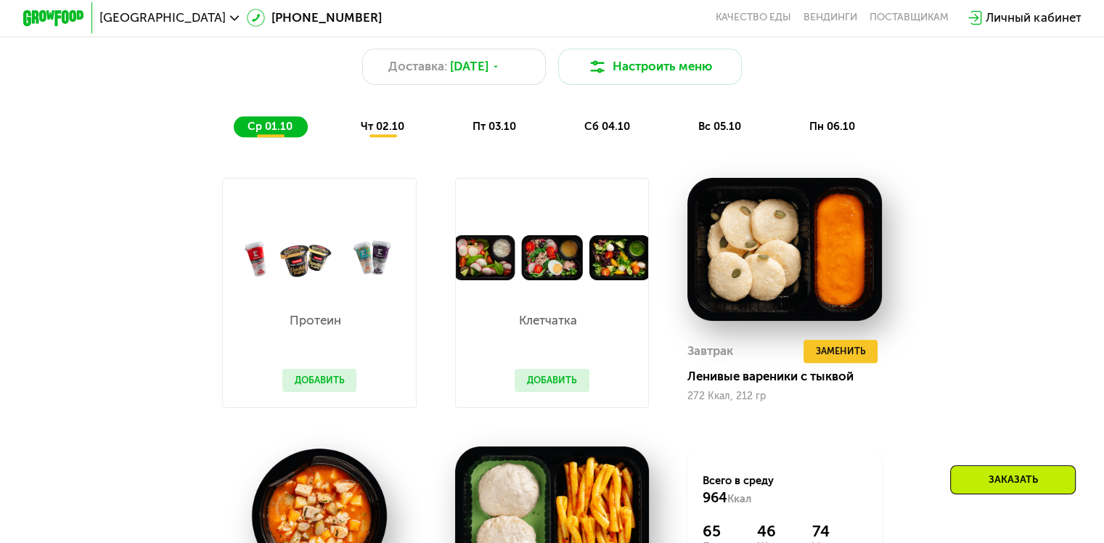
scroll to position [1152, 0]
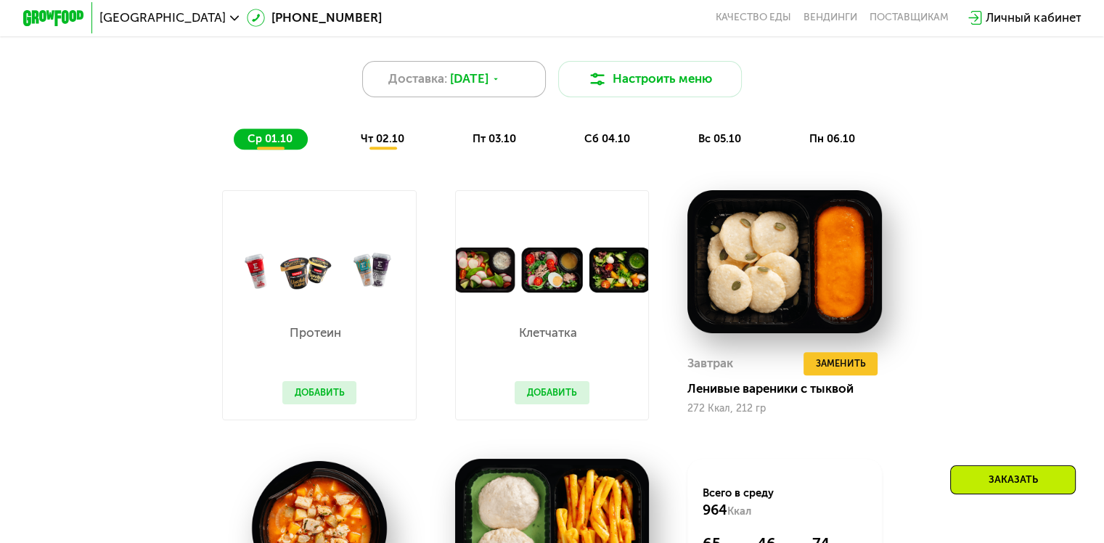
click at [515, 98] on div "Доставка: [DATE]" at bounding box center [454, 79] width 184 height 37
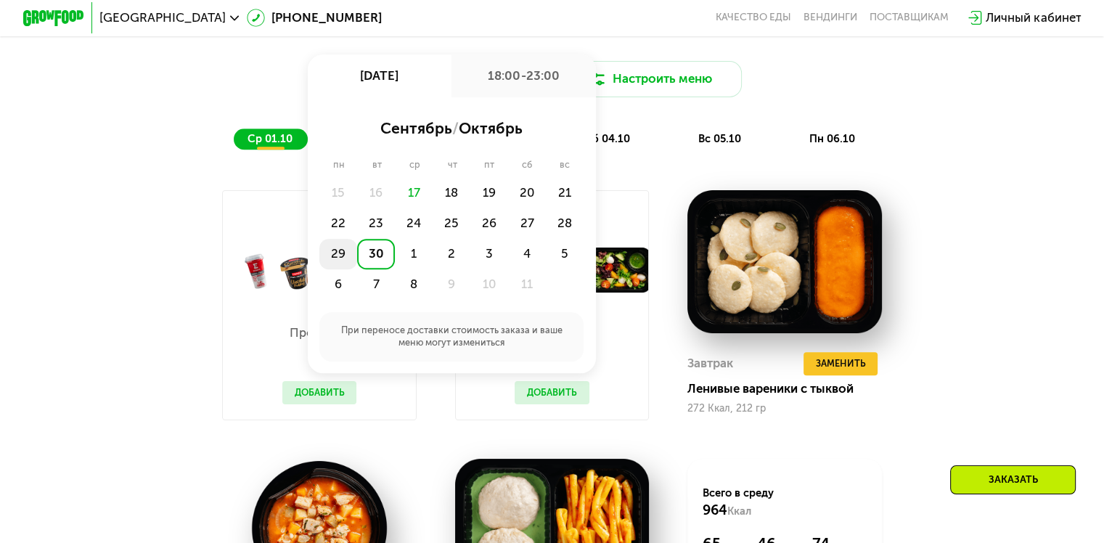
click at [345, 255] on div "29" at bounding box center [338, 254] width 38 height 30
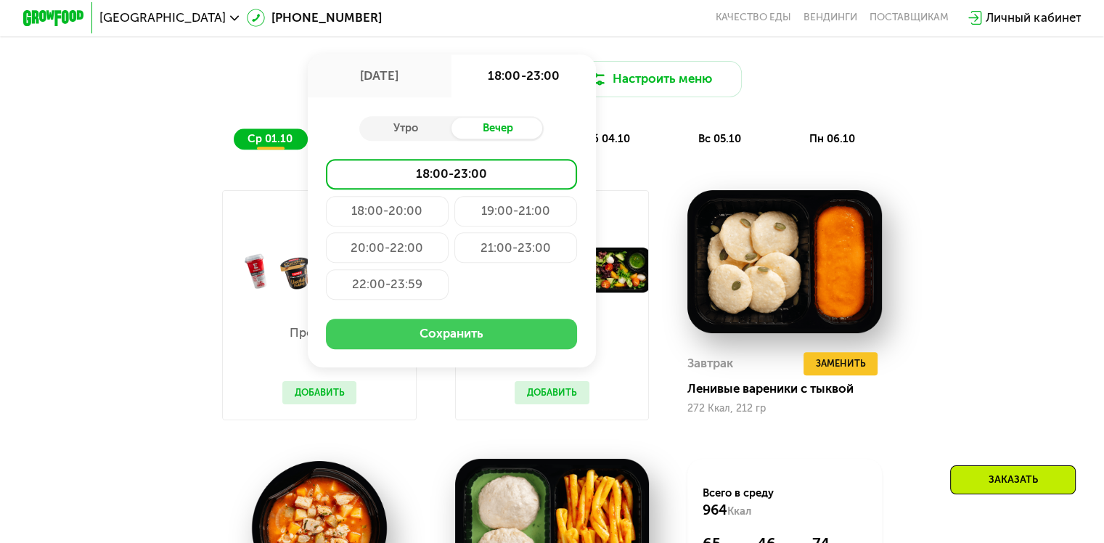
click at [457, 334] on button "Сохранить" at bounding box center [451, 334] width 251 height 30
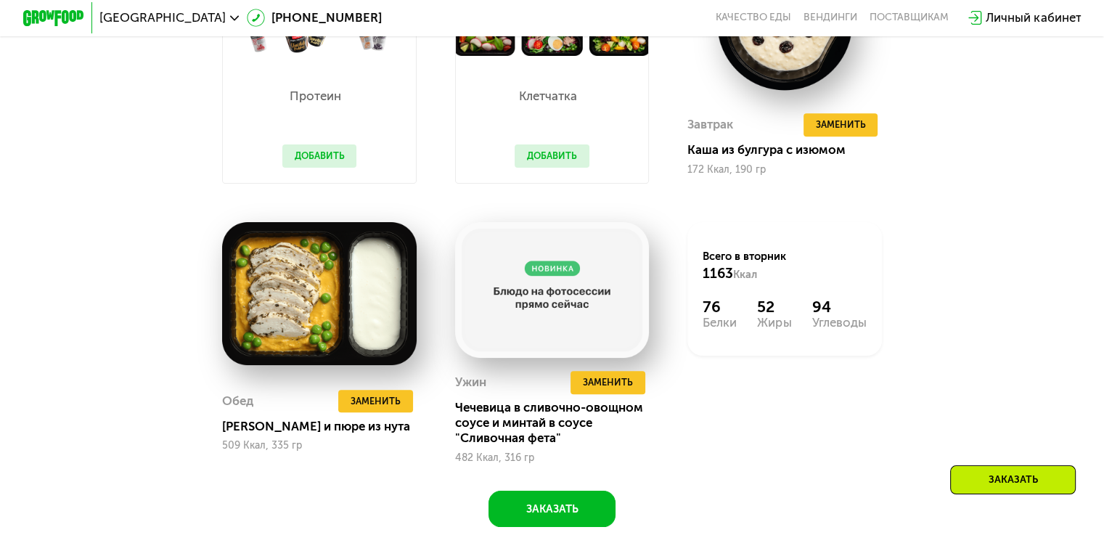
scroll to position [1406, 0]
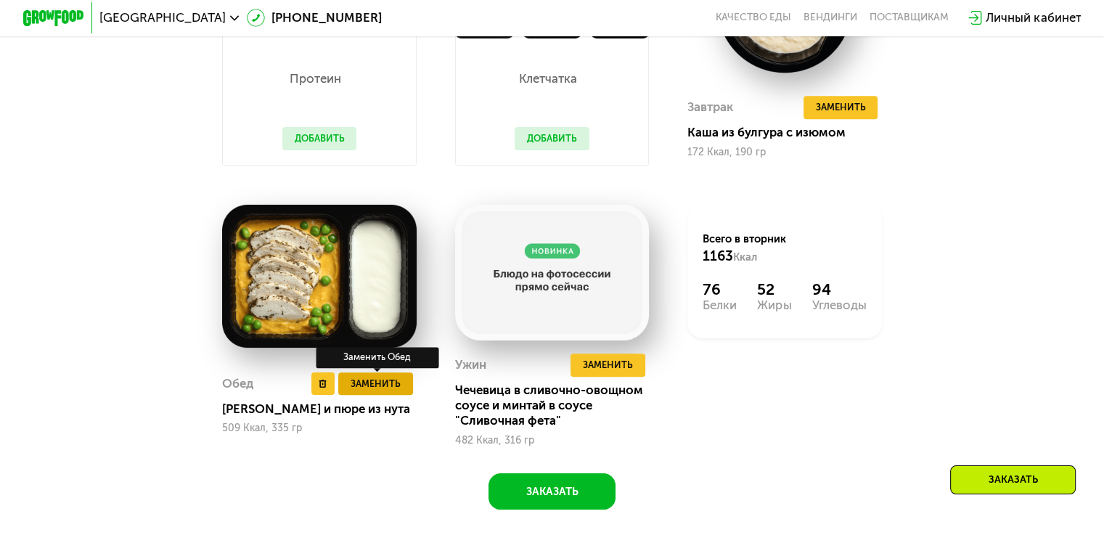
click at [386, 391] on span "Заменить" at bounding box center [375, 383] width 50 height 15
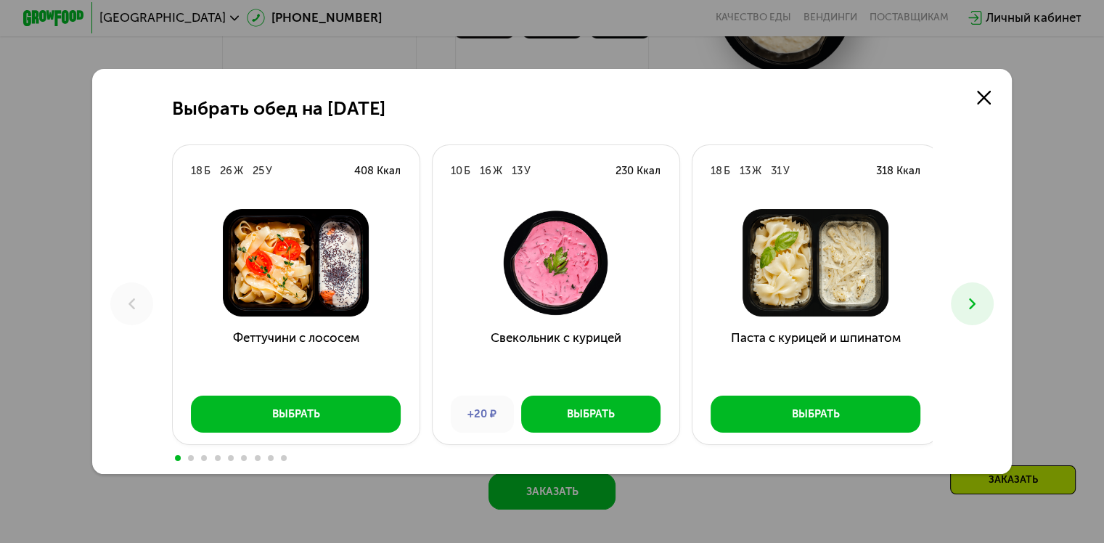
click at [973, 296] on icon at bounding box center [972, 304] width 18 height 18
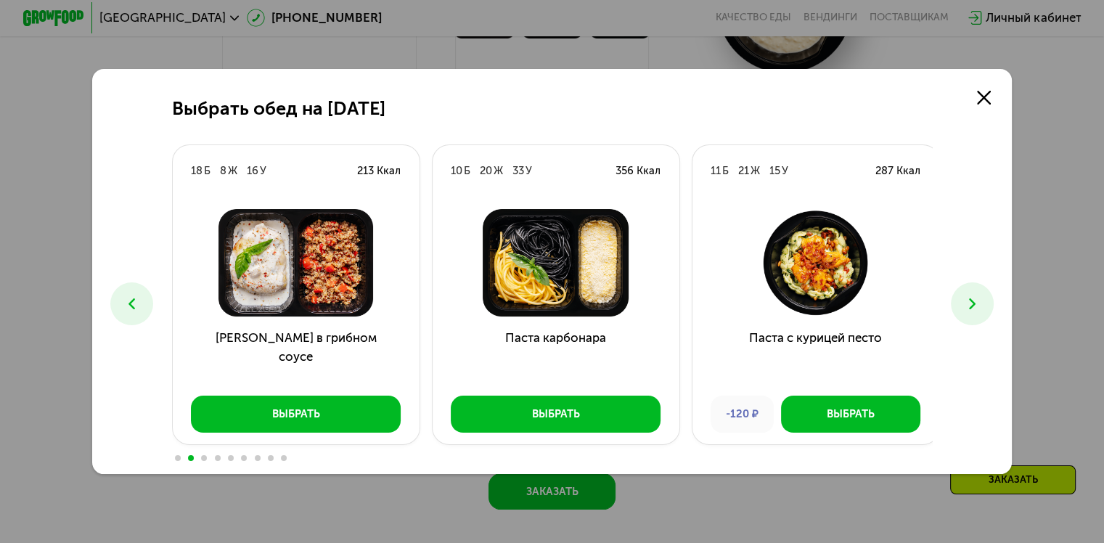
click at [974, 300] on use at bounding box center [972, 303] width 7 height 11
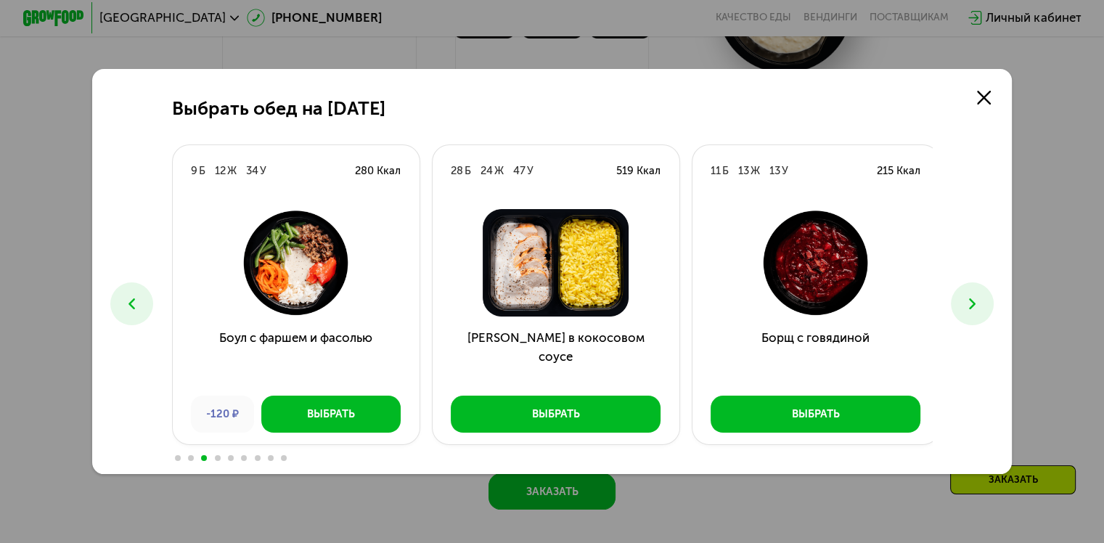
click at [974, 300] on use at bounding box center [972, 303] width 7 height 11
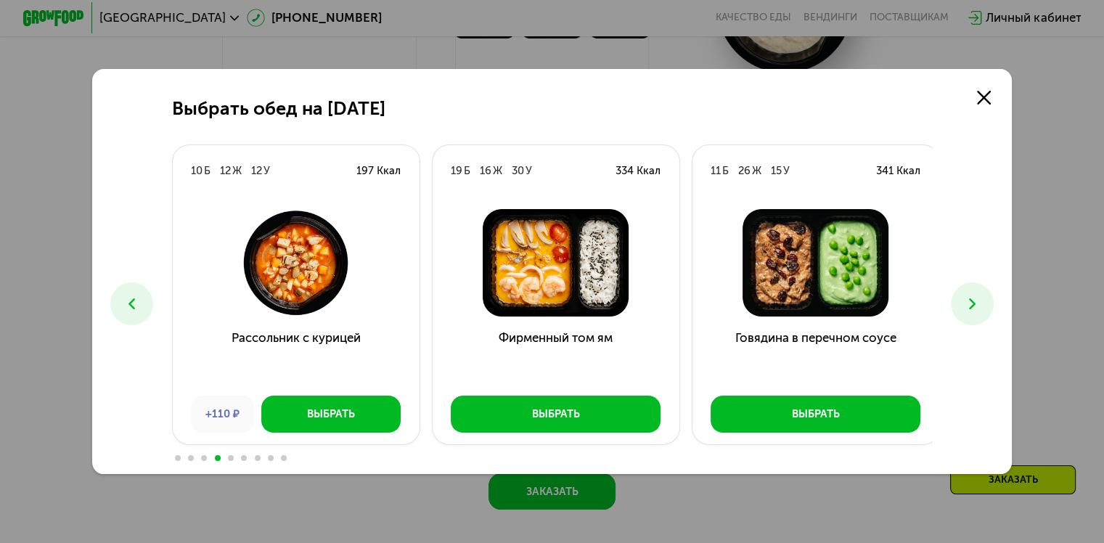
click at [974, 300] on use at bounding box center [972, 303] width 7 height 11
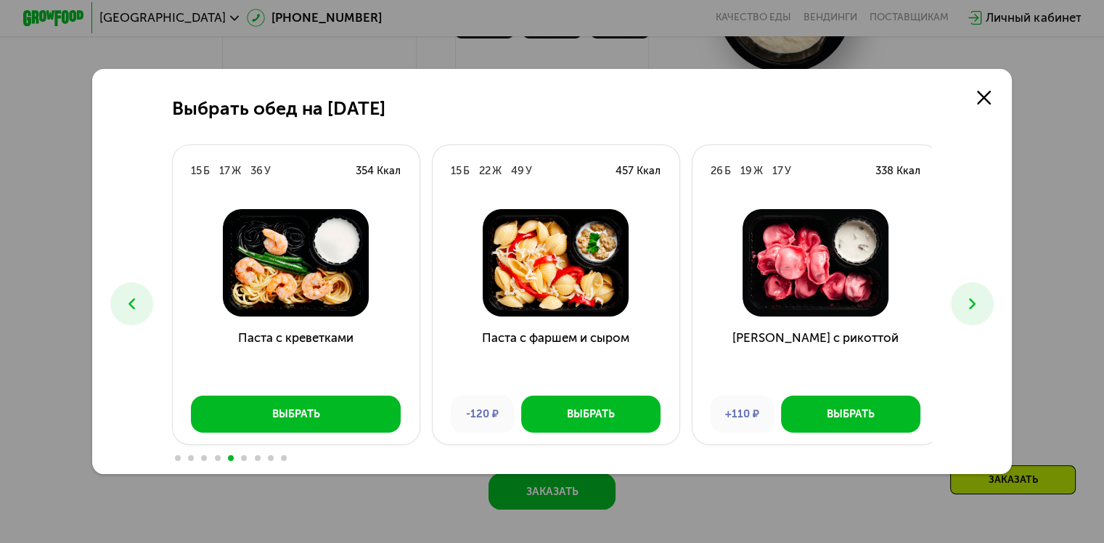
click at [974, 300] on use at bounding box center [972, 303] width 7 height 11
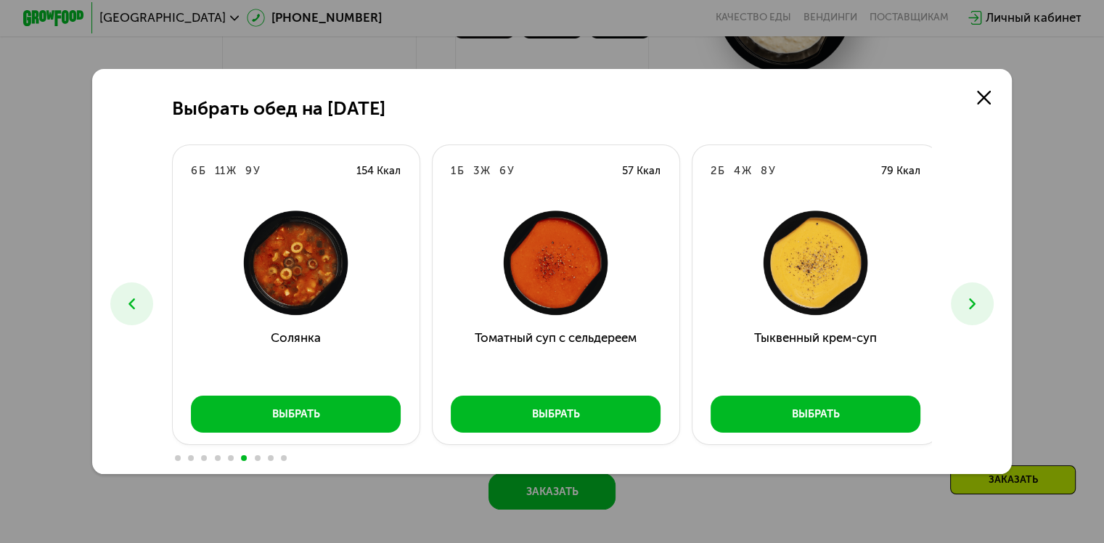
click at [974, 300] on use at bounding box center [972, 303] width 7 height 11
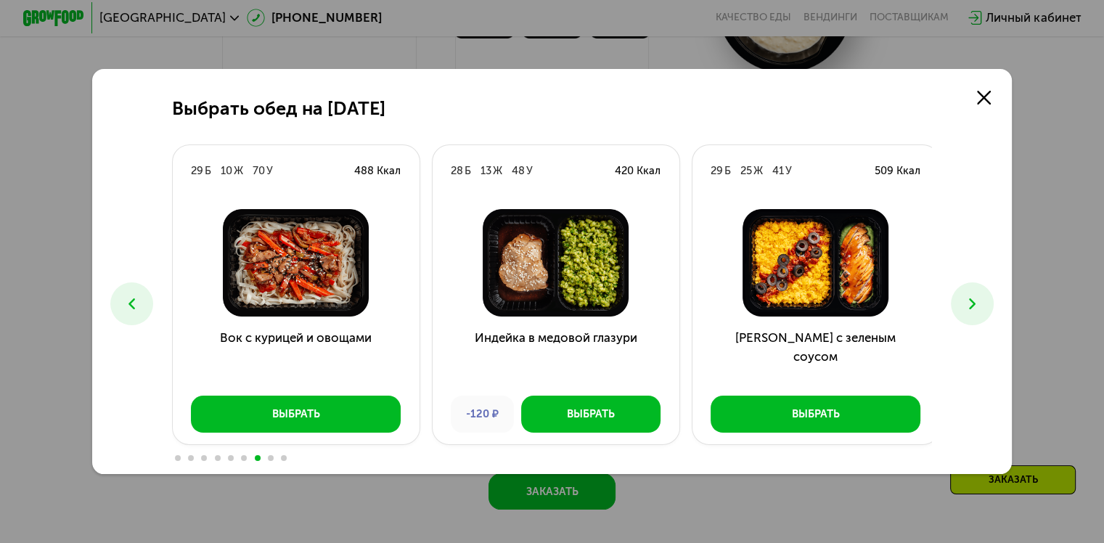
click at [974, 300] on use at bounding box center [972, 303] width 7 height 11
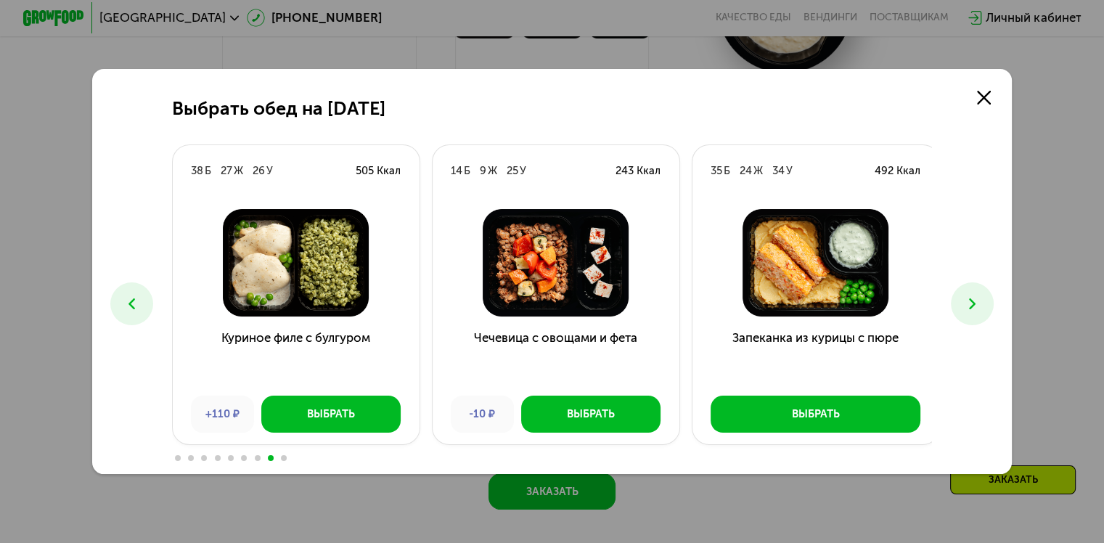
click at [974, 300] on use at bounding box center [972, 303] width 7 height 11
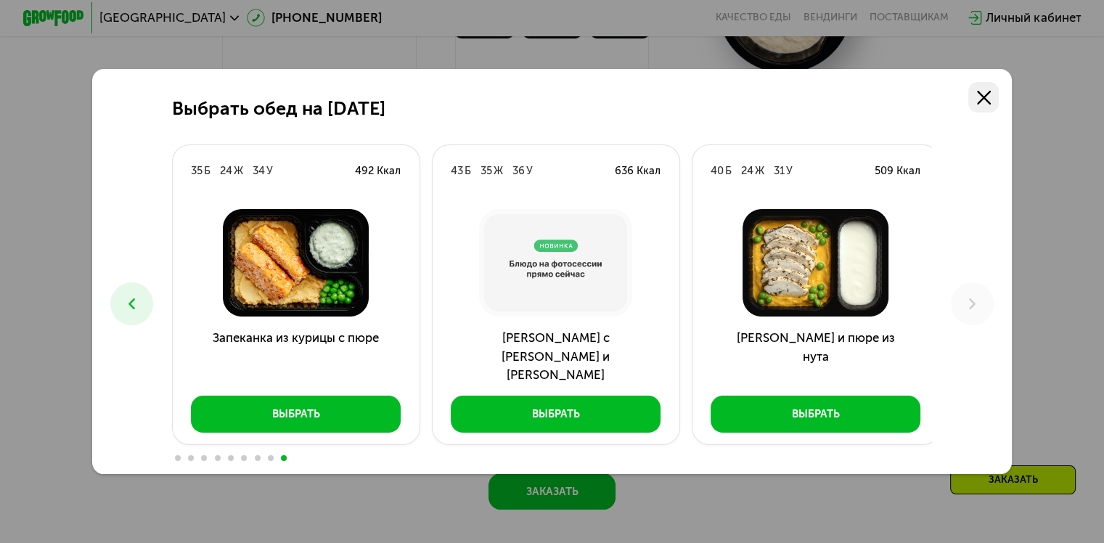
click at [984, 97] on icon at bounding box center [984, 98] width 14 height 14
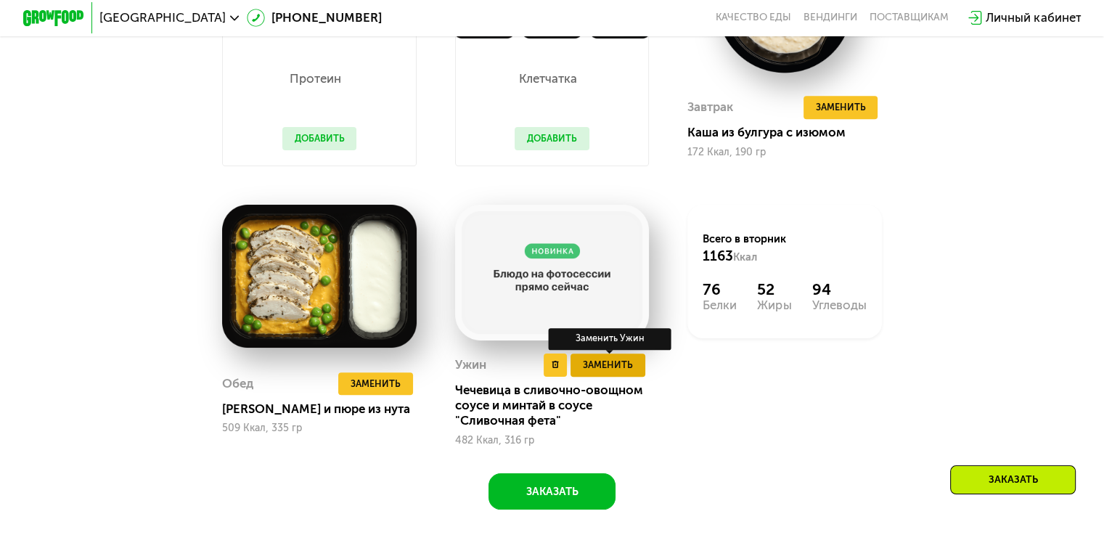
click at [628, 372] on span "Заменить" at bounding box center [608, 364] width 50 height 15
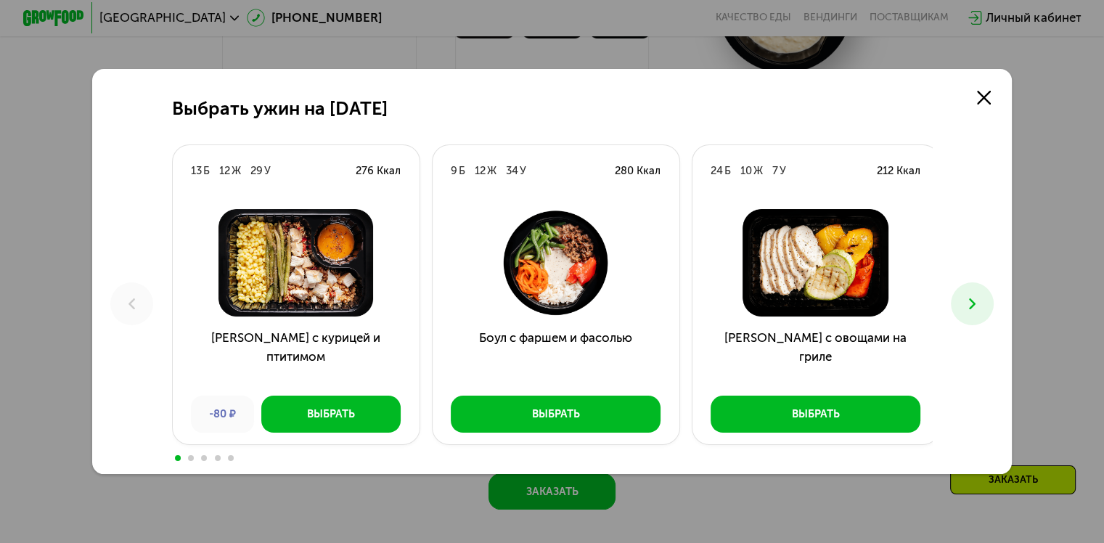
click at [973, 311] on icon at bounding box center [972, 304] width 18 height 18
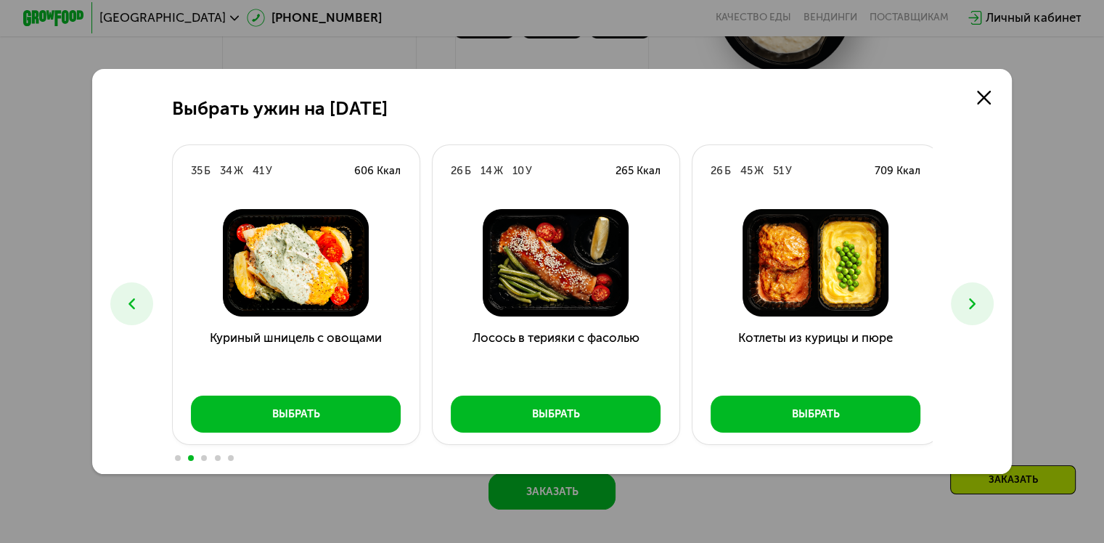
click at [973, 311] on icon at bounding box center [972, 304] width 18 height 18
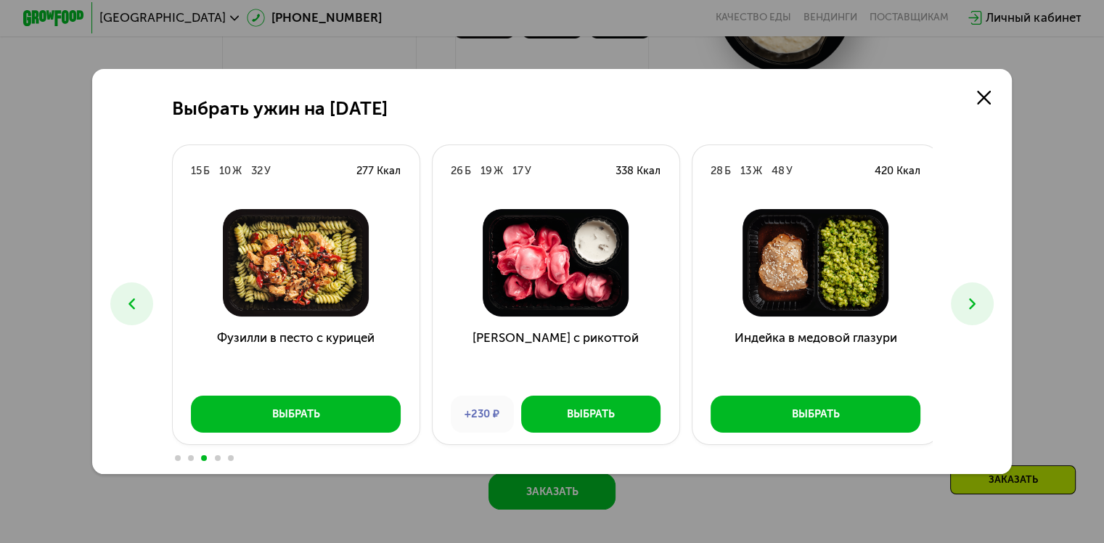
click at [973, 311] on icon at bounding box center [972, 304] width 18 height 18
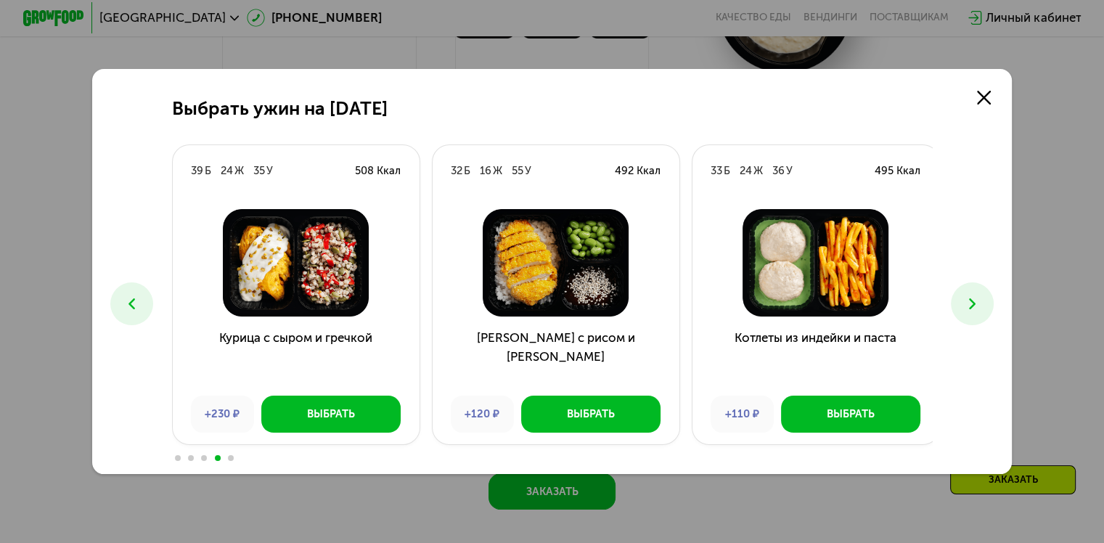
click at [973, 311] on icon at bounding box center [972, 304] width 18 height 18
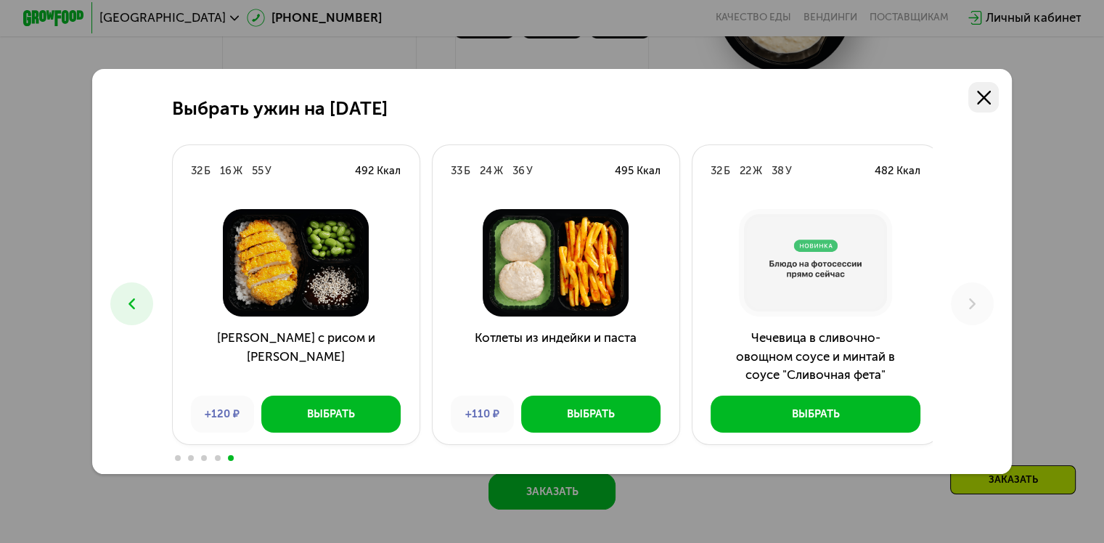
click at [987, 99] on icon at bounding box center [984, 98] width 14 height 14
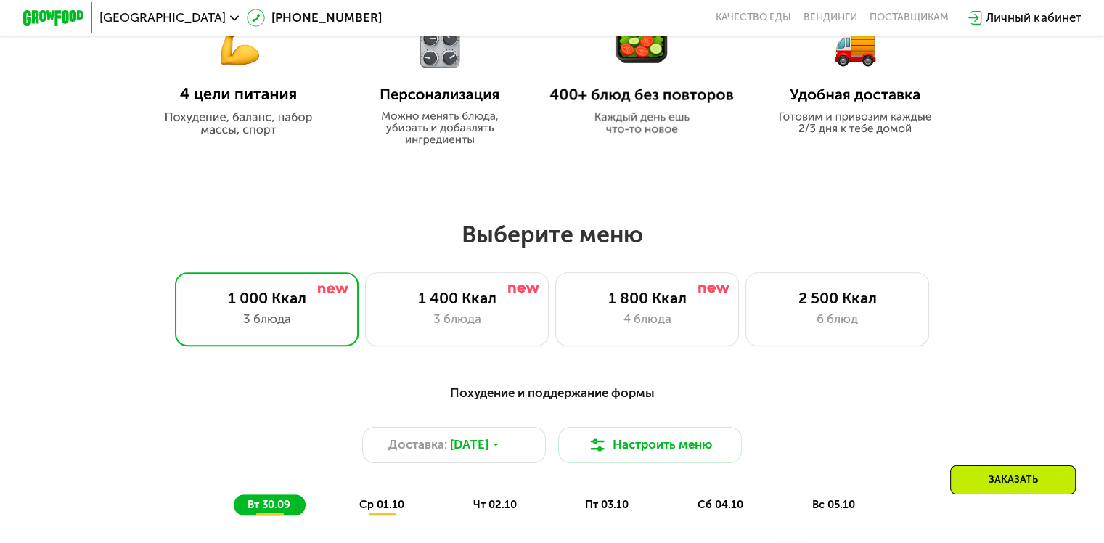
scroll to position [792, 0]
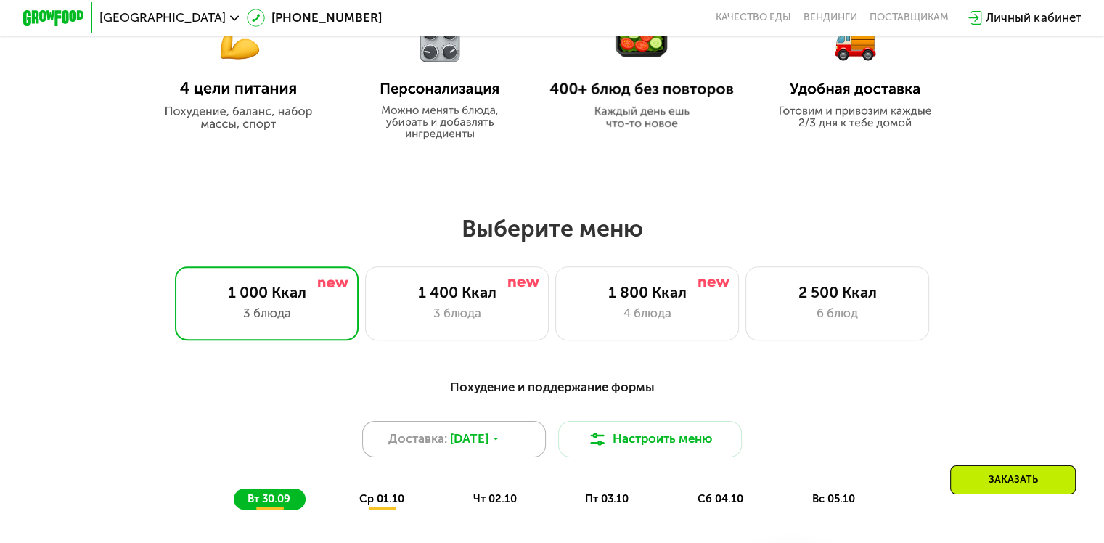
click at [488, 442] on span "[DATE]" at bounding box center [469, 439] width 38 height 18
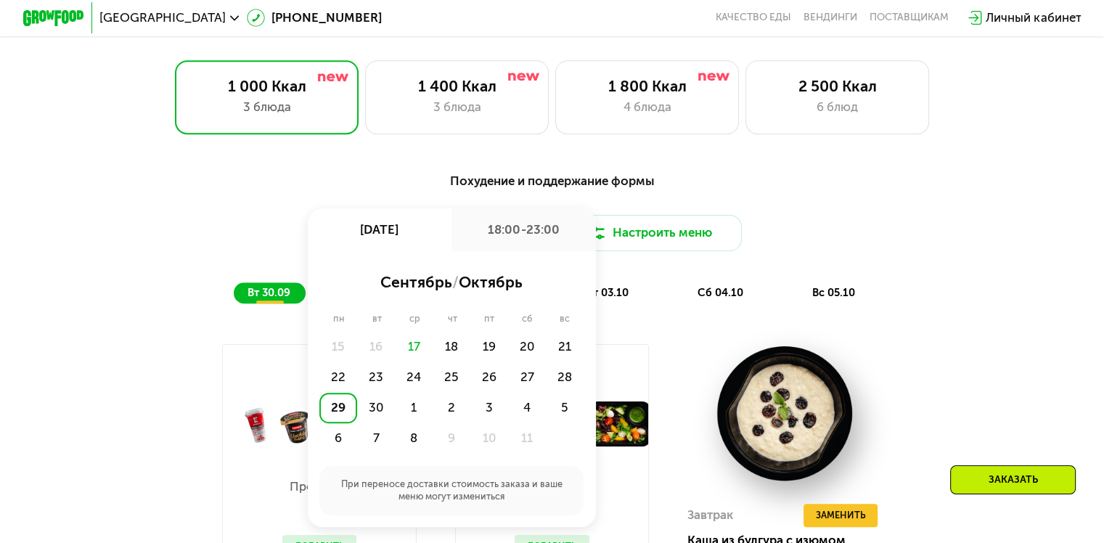
scroll to position [998, 0]
click at [528, 410] on div "4" at bounding box center [527, 408] width 38 height 30
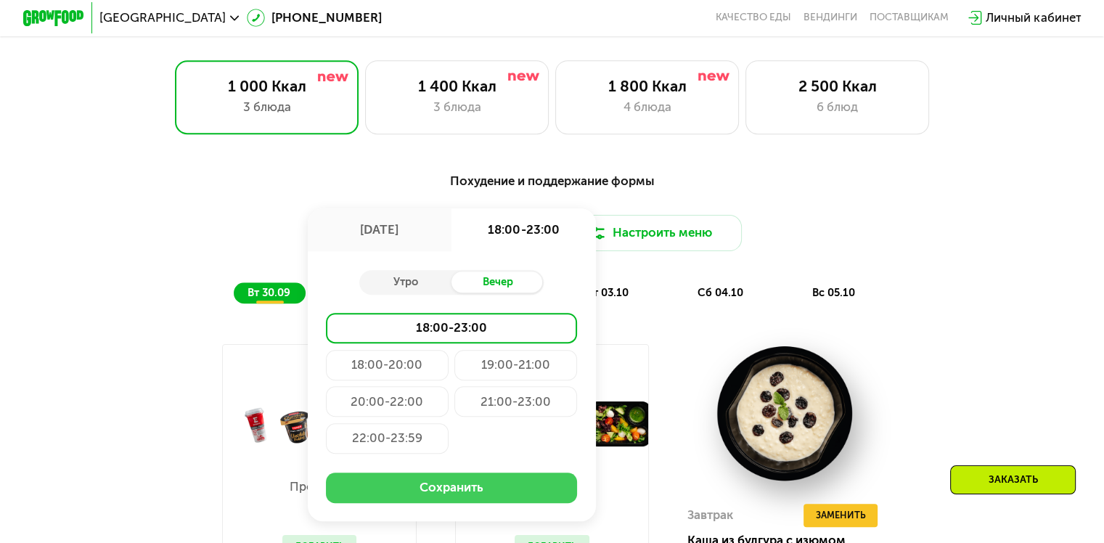
click at [426, 496] on button "Сохранить" at bounding box center [451, 487] width 251 height 30
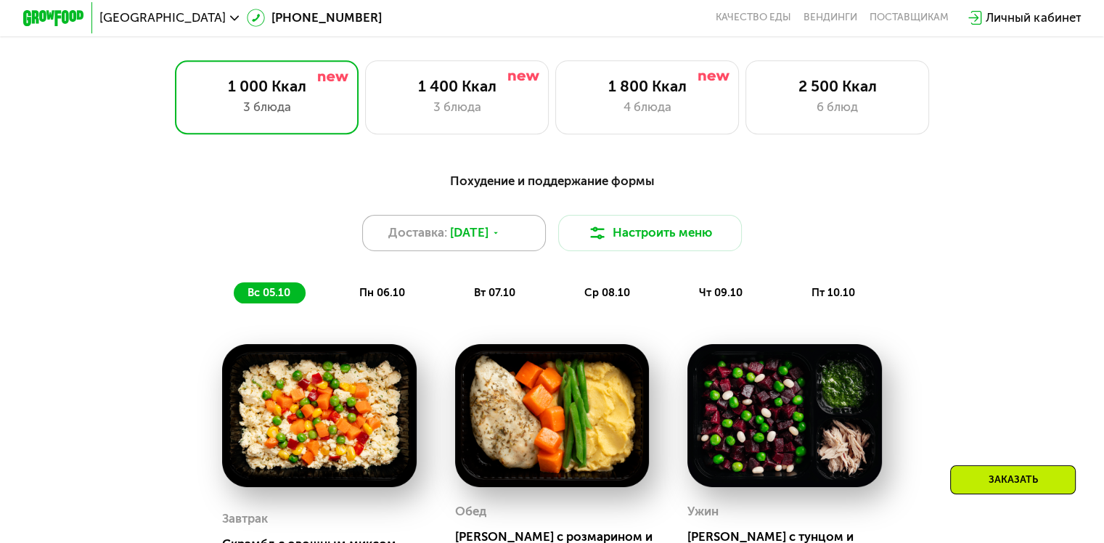
click at [517, 248] on div "Доставка: [DATE]" at bounding box center [454, 233] width 184 height 37
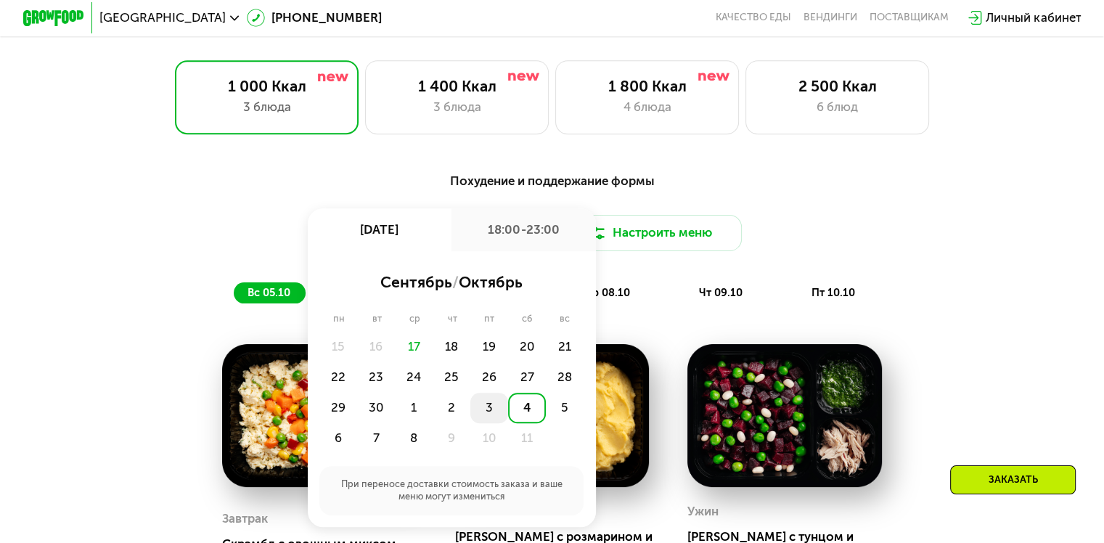
click at [491, 409] on div "3" at bounding box center [489, 408] width 38 height 30
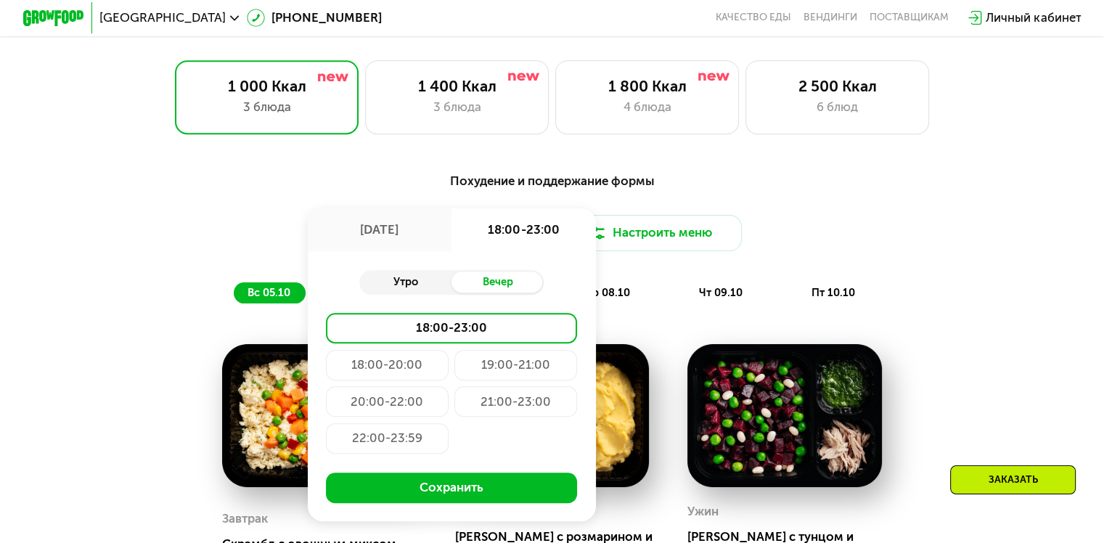
click at [417, 290] on div "Утро" at bounding box center [405, 282] width 92 height 22
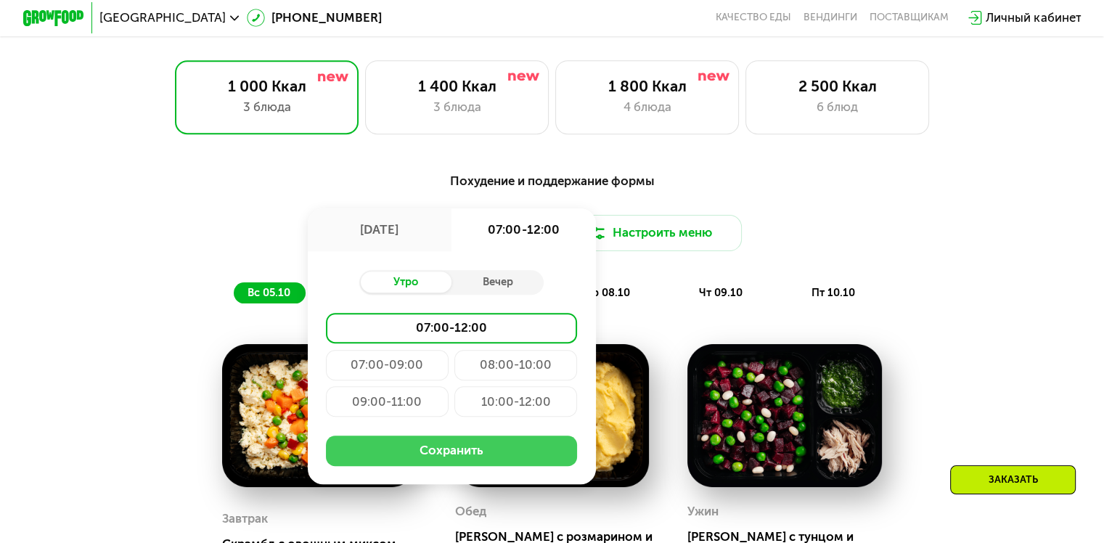
click at [431, 463] on button "Сохранить" at bounding box center [451, 450] width 251 height 30
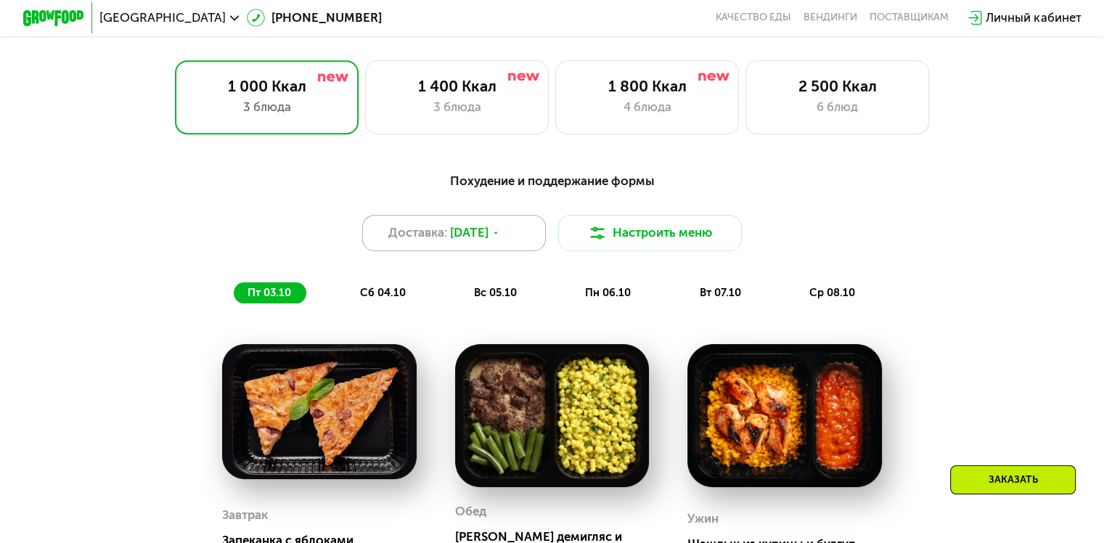
click at [488, 242] on span "[DATE]" at bounding box center [469, 232] width 38 height 18
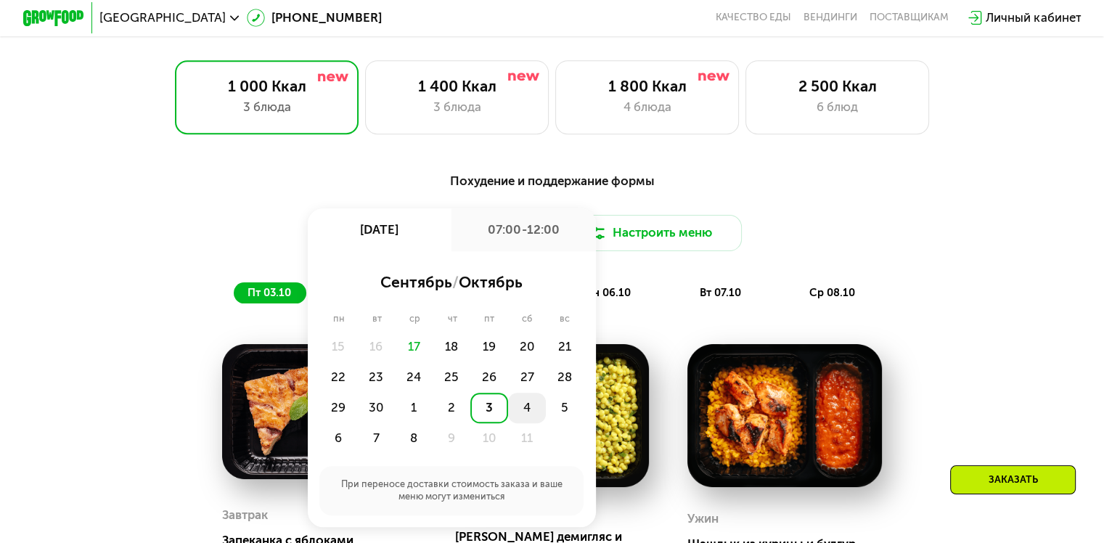
click at [522, 414] on div "4" at bounding box center [527, 408] width 38 height 30
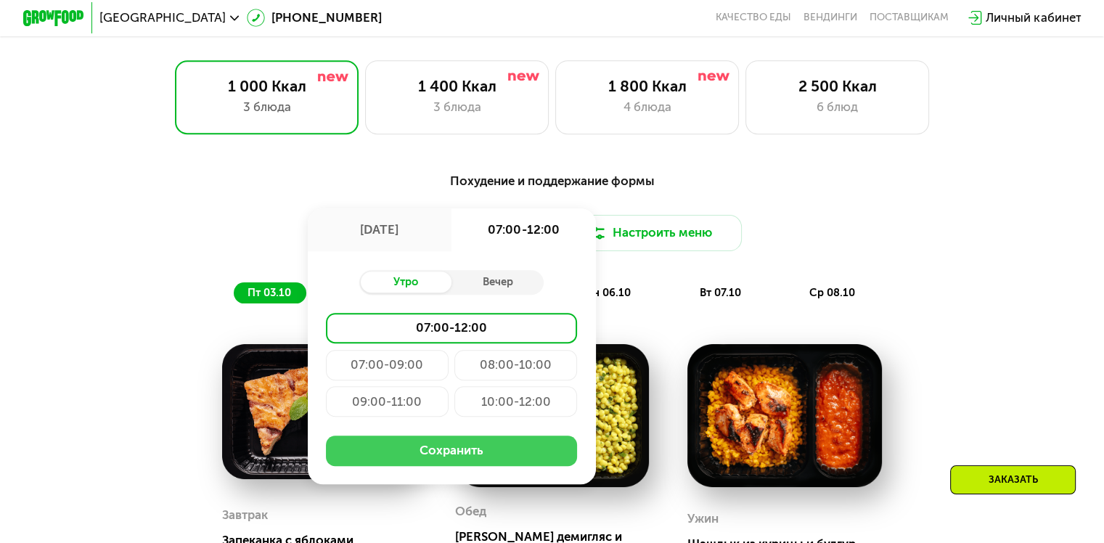
click at [443, 454] on button "Сохранить" at bounding box center [451, 450] width 251 height 30
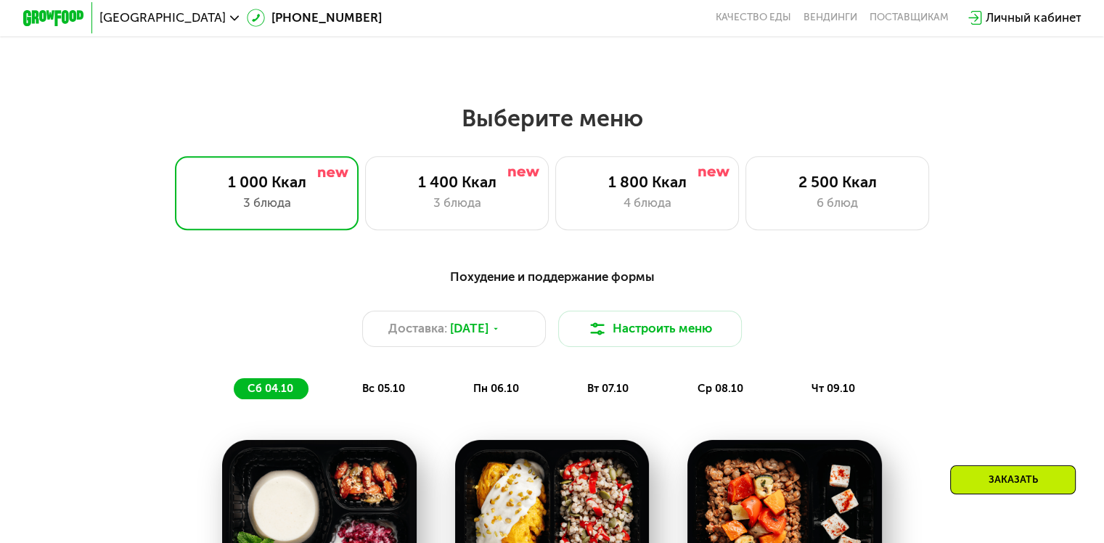
scroll to position [903, 0]
click at [472, 332] on span "[DATE]" at bounding box center [469, 328] width 38 height 18
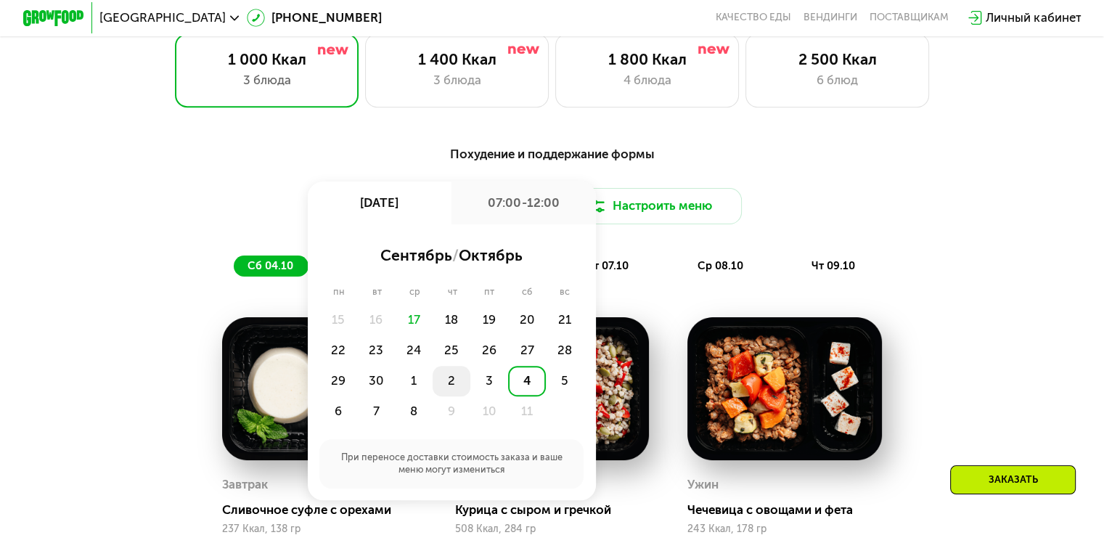
scroll to position [1030, 0]
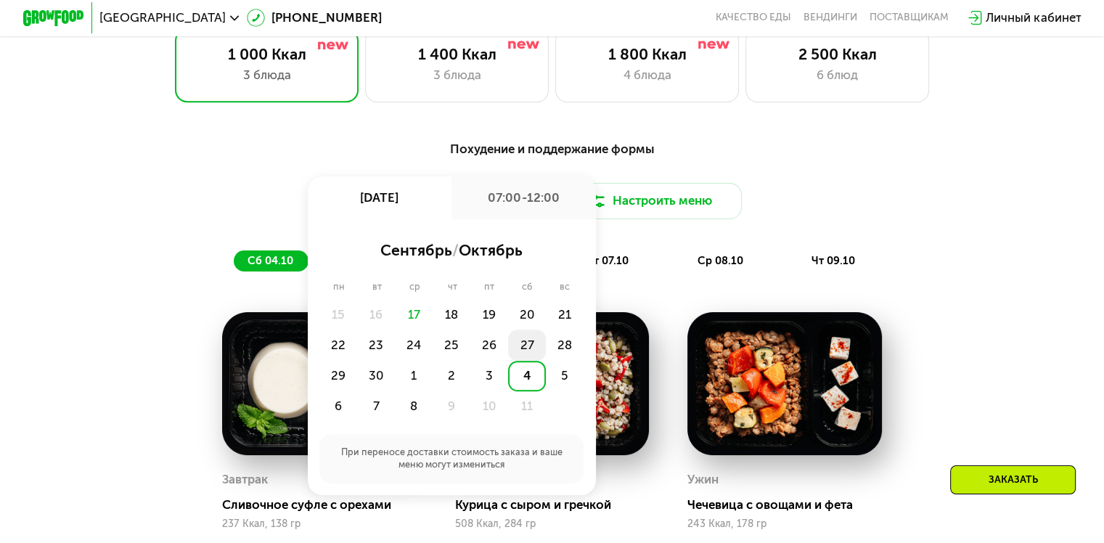
click at [531, 351] on div "27" at bounding box center [527, 344] width 38 height 30
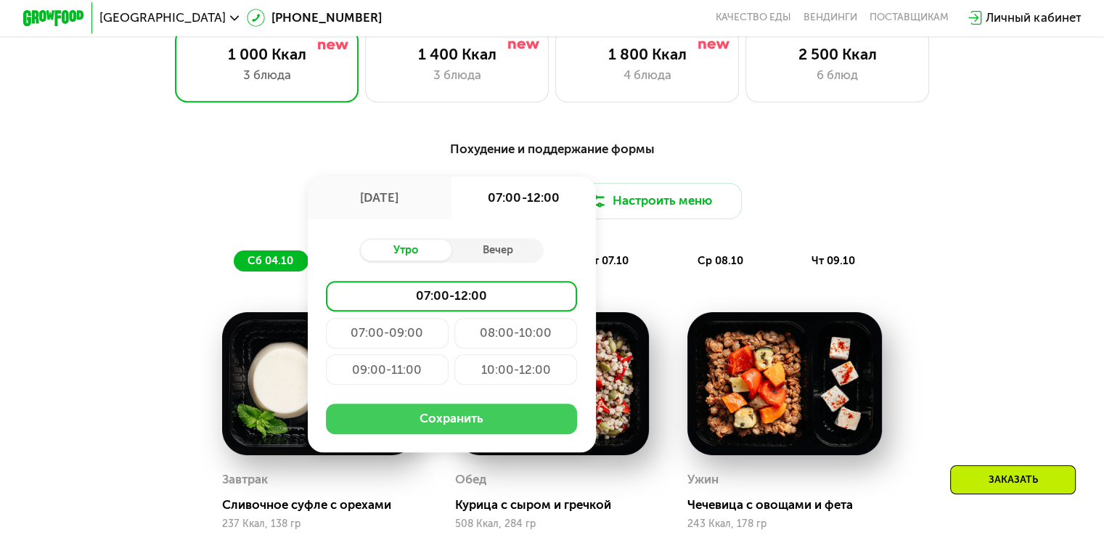
click at [423, 432] on button "Сохранить" at bounding box center [451, 418] width 251 height 30
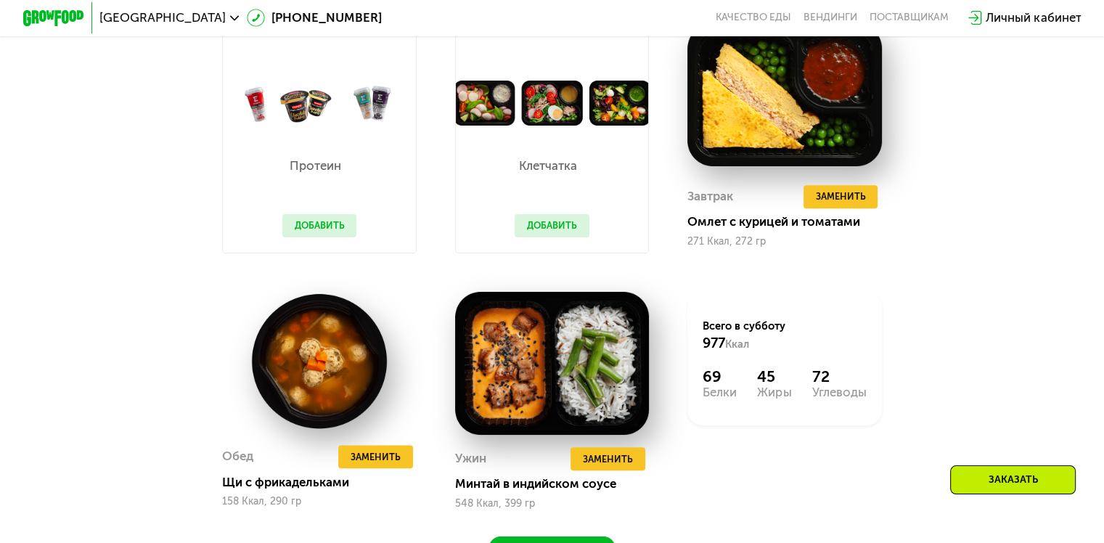
scroll to position [1321, 0]
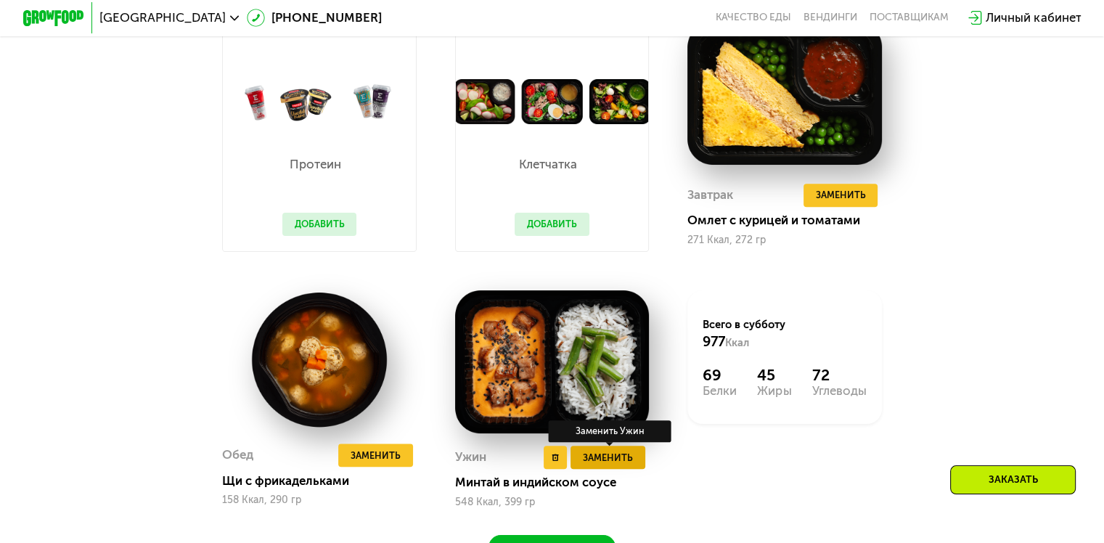
click at [608, 465] on span "Заменить" at bounding box center [608, 457] width 50 height 15
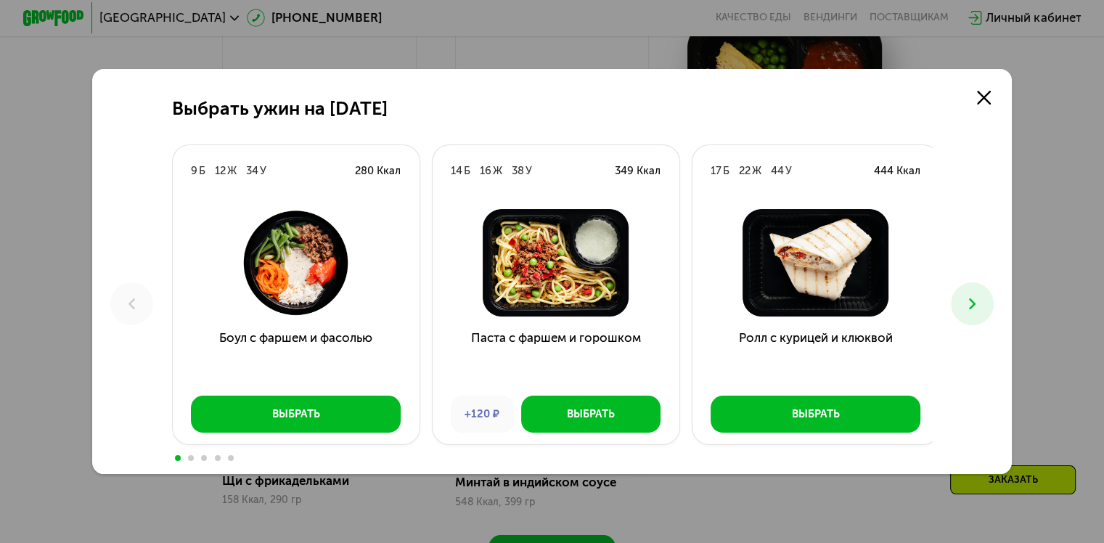
click at [975, 311] on icon at bounding box center [972, 304] width 18 height 18
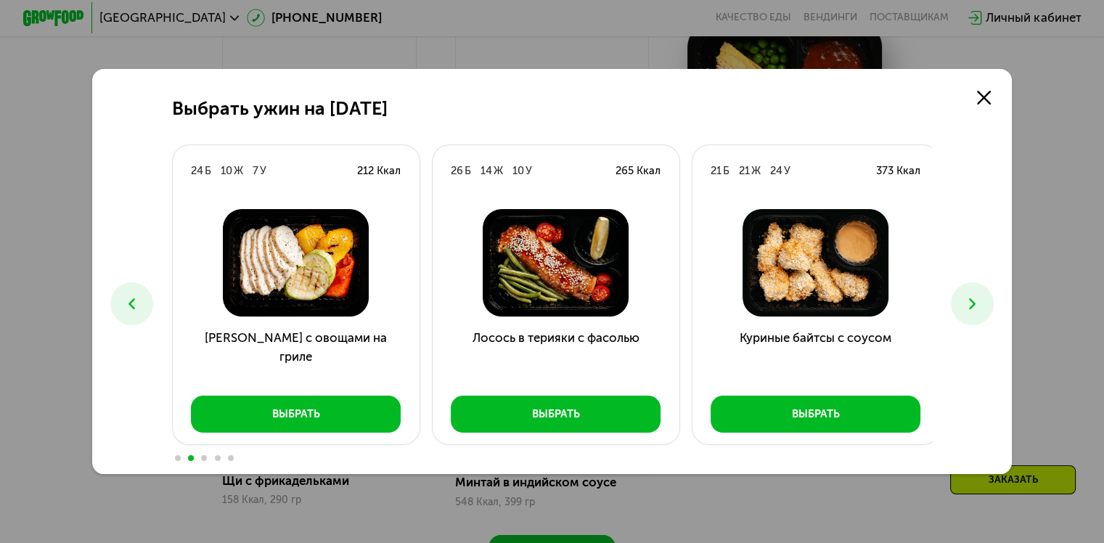
click at [975, 311] on icon at bounding box center [972, 304] width 18 height 18
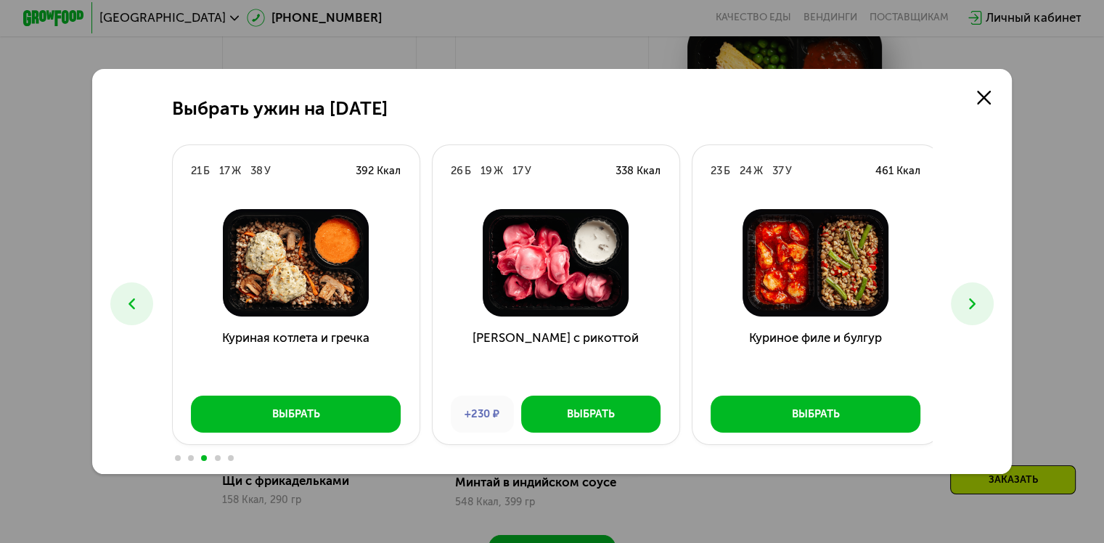
click at [975, 311] on icon at bounding box center [972, 304] width 18 height 18
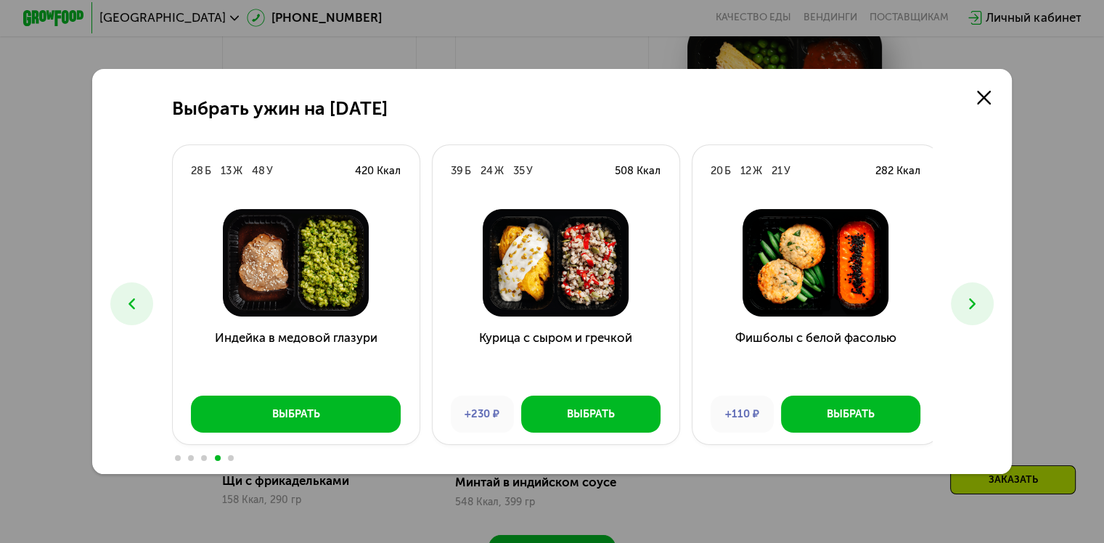
click at [975, 311] on icon at bounding box center [972, 304] width 18 height 18
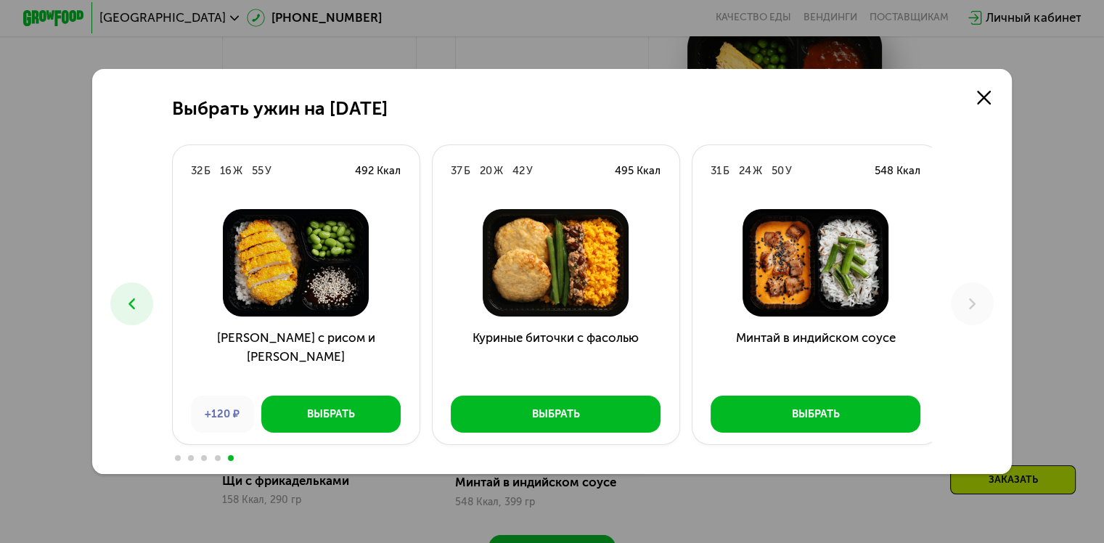
click at [120, 525] on div "Выбрать ужин на [DATE] 9 Б 12 Ж 34 У 280 Ккал Боул с фаршем и фасолью Выбрать 1…" at bounding box center [552, 271] width 1104 height 543
click at [314, 54] on div "Выбрать ужин на [DATE] 9 Б 12 Ж 34 У 280 Ккал Боул с фаршем и фасолью Выбрать 1…" at bounding box center [552, 271] width 1104 height 543
drag, startPoint x: 595, startPoint y: 89, endPoint x: 555, endPoint y: 175, distance: 94.5
click at [555, 175] on div "Выбрать ужин на [DATE] 9 Б 12 Ж 34 У 280 Ккал Боул с фаршем и фасолью Выбрать 1…" at bounding box center [552, 271] width 920 height 405
